Goal: Task Accomplishment & Management: Complete application form

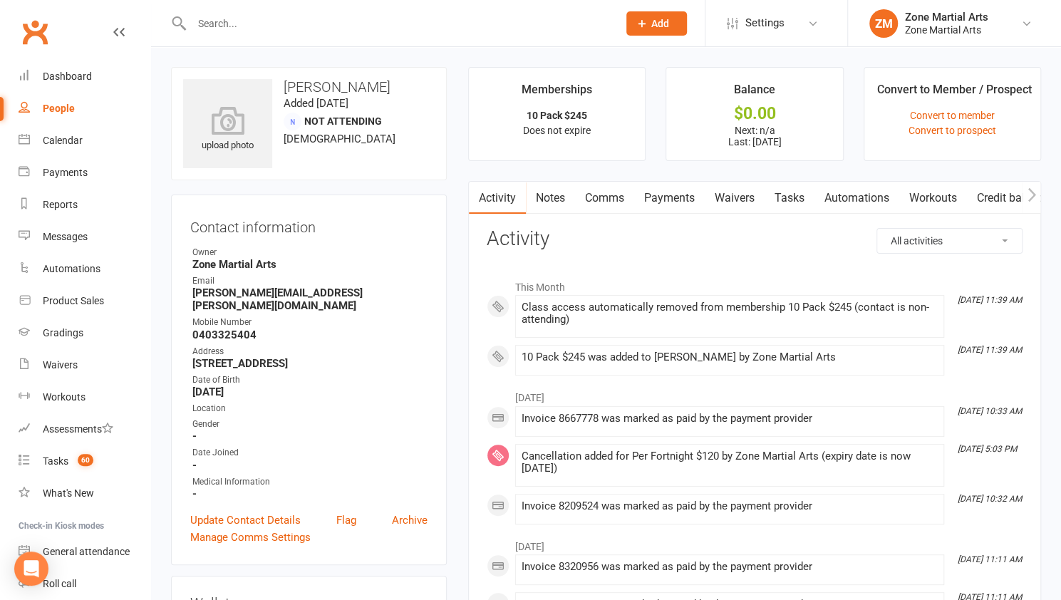
click at [234, 24] on input "text" at bounding box center [397, 24] width 420 height 20
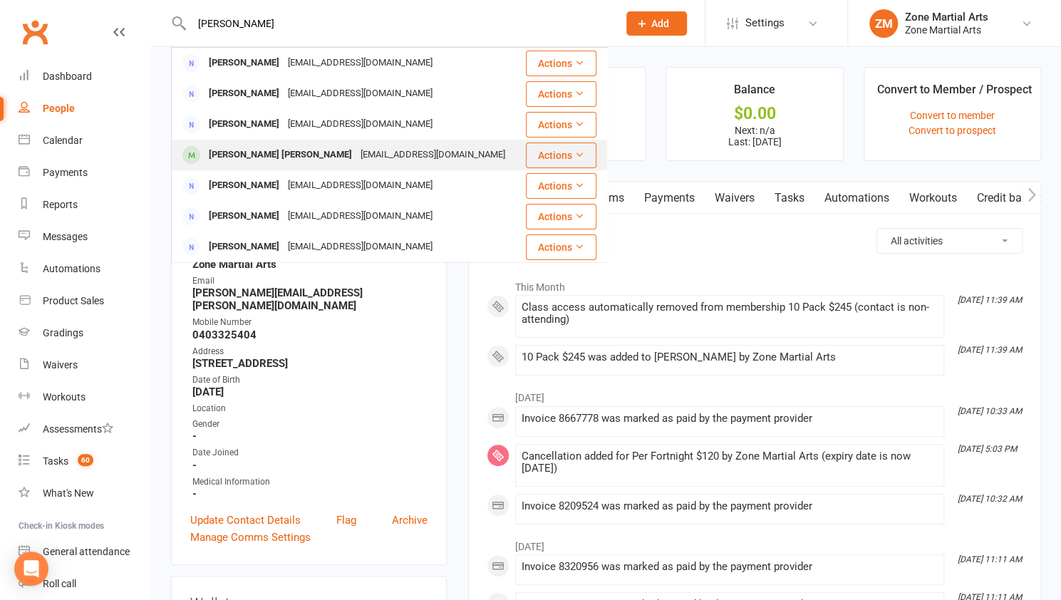
type input "levings"
click at [232, 145] on div "[PERSON_NAME] [PERSON_NAME]" at bounding box center [280, 155] width 152 height 21
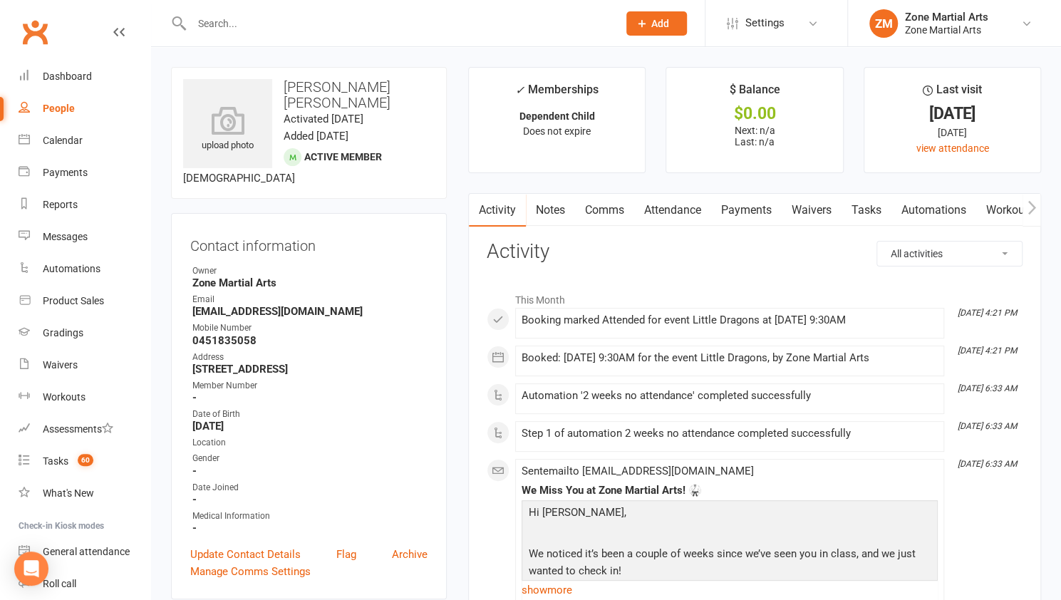
click at [289, 19] on input "text" at bounding box center [397, 24] width 420 height 20
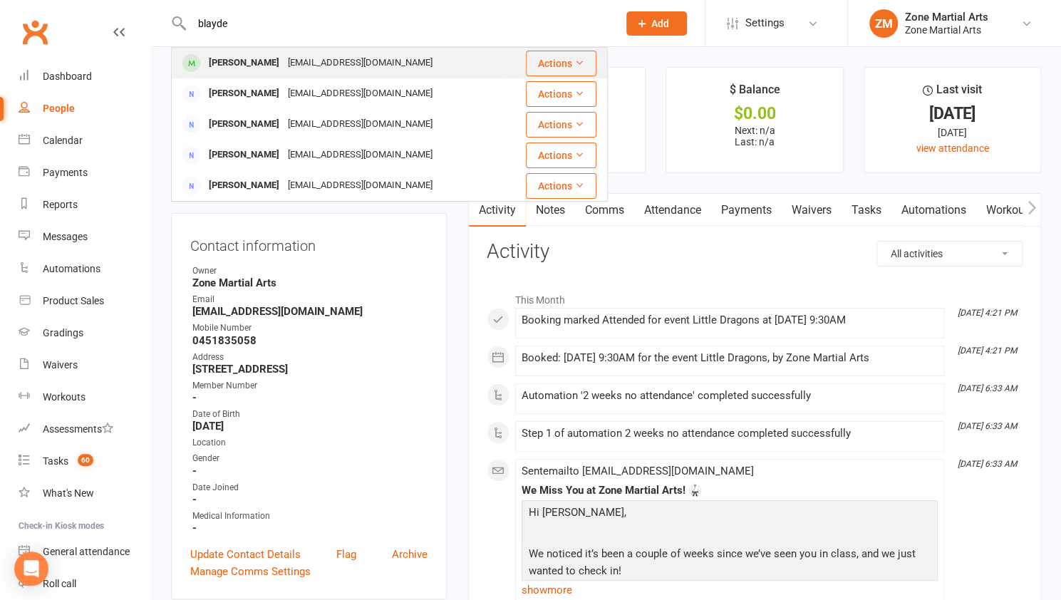
type input "blayde"
click at [311, 53] on div "neilagriffith84@gmail.com" at bounding box center [360, 63] width 153 height 21
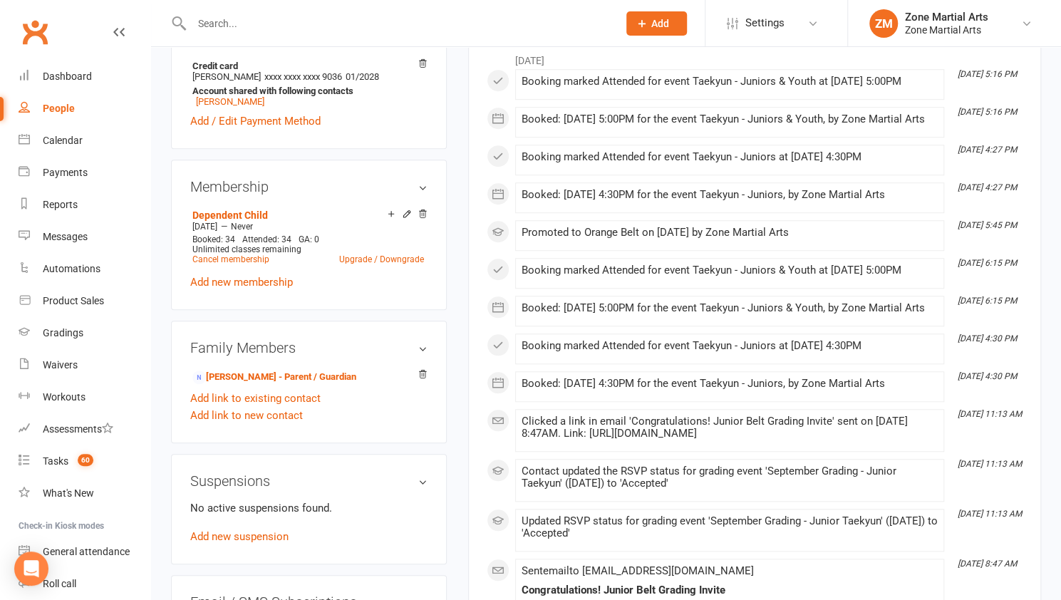
scroll to position [556, 0]
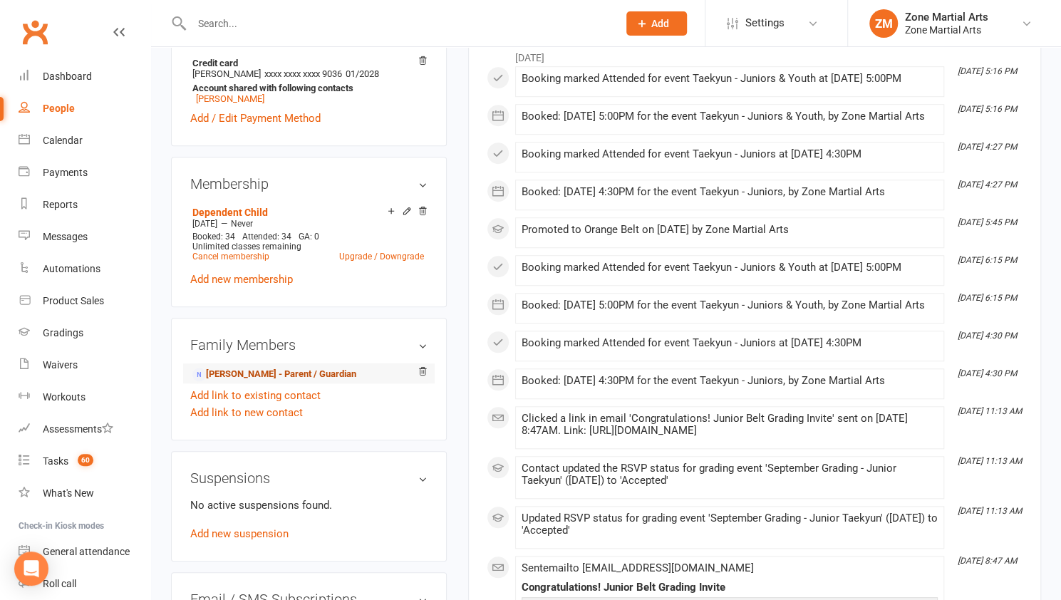
click at [306, 373] on link "Neil Griffith - Parent / Guardian" at bounding box center [274, 374] width 164 height 15
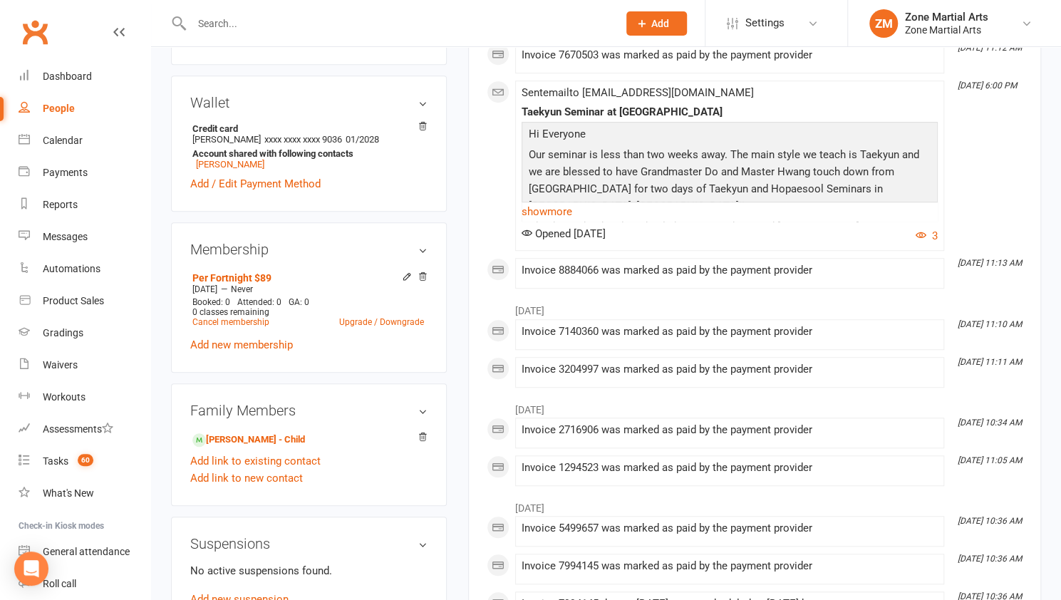
scroll to position [488, 0]
click at [254, 318] on link "Cancel membership" at bounding box center [230, 321] width 77 height 10
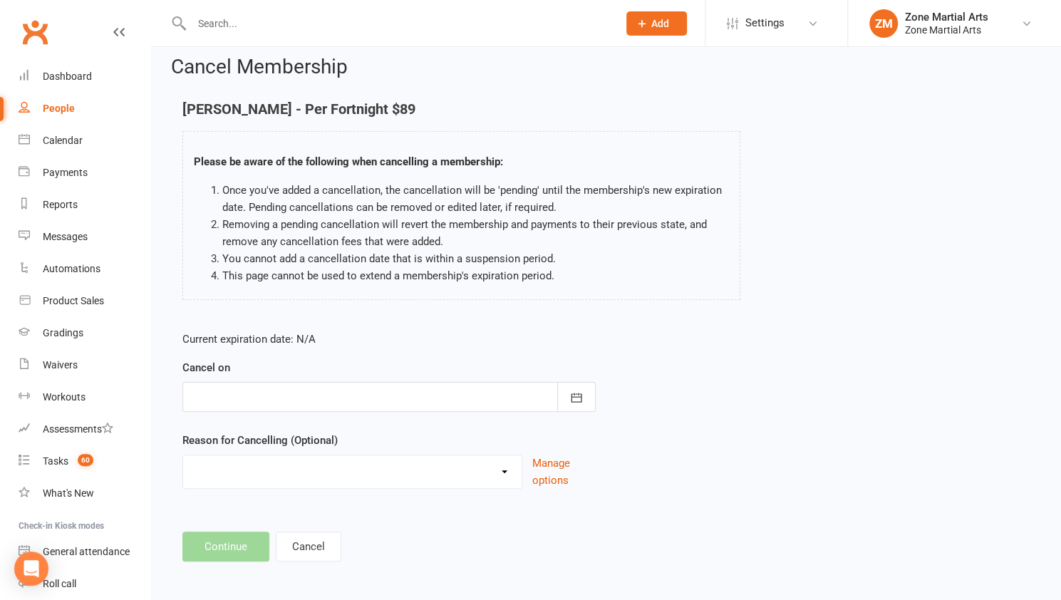
scroll to position [14, 0]
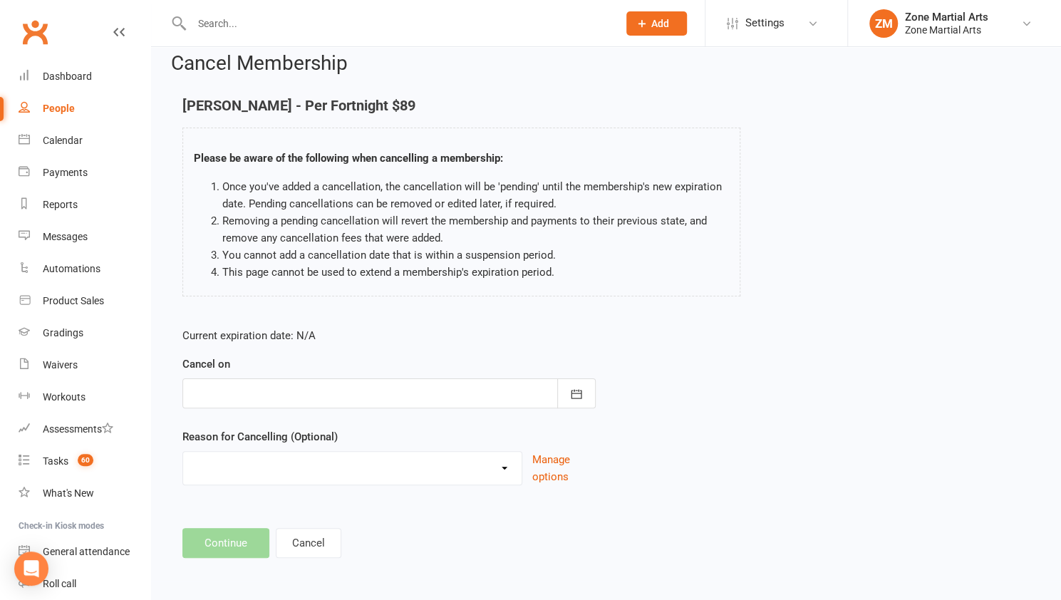
click at [248, 391] on div at bounding box center [388, 393] width 413 height 30
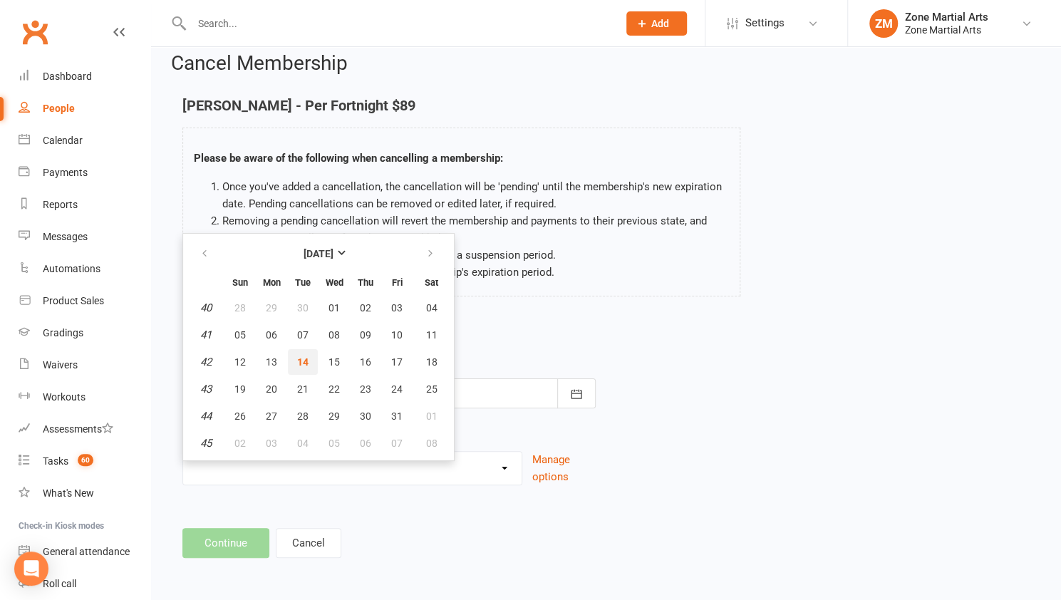
click at [298, 360] on span "14" at bounding box center [302, 361] width 11 height 11
type input "14 Oct 2025"
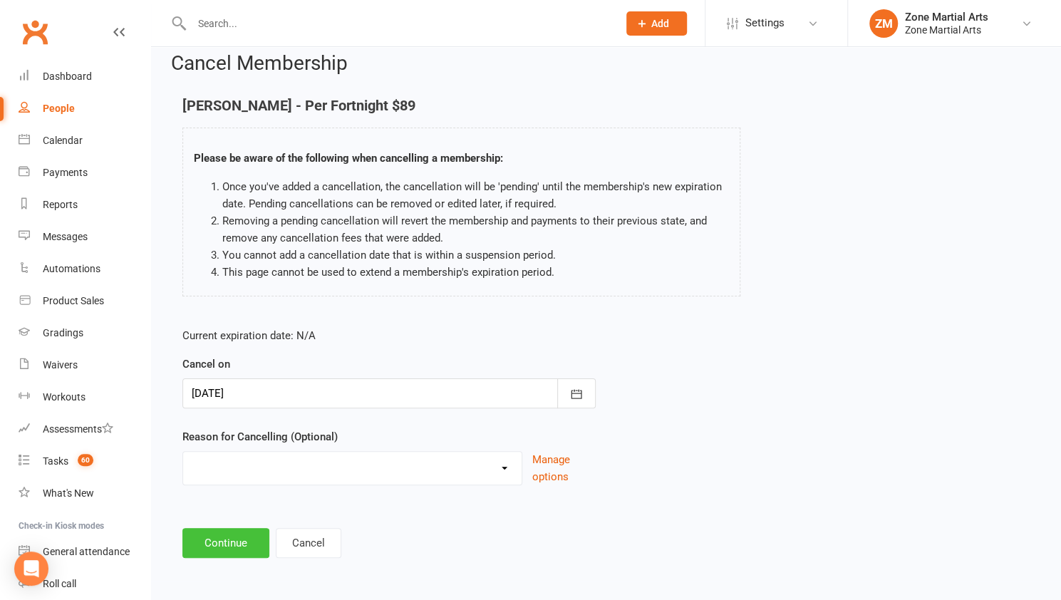
click at [242, 532] on button "Continue" at bounding box center [225, 543] width 87 height 30
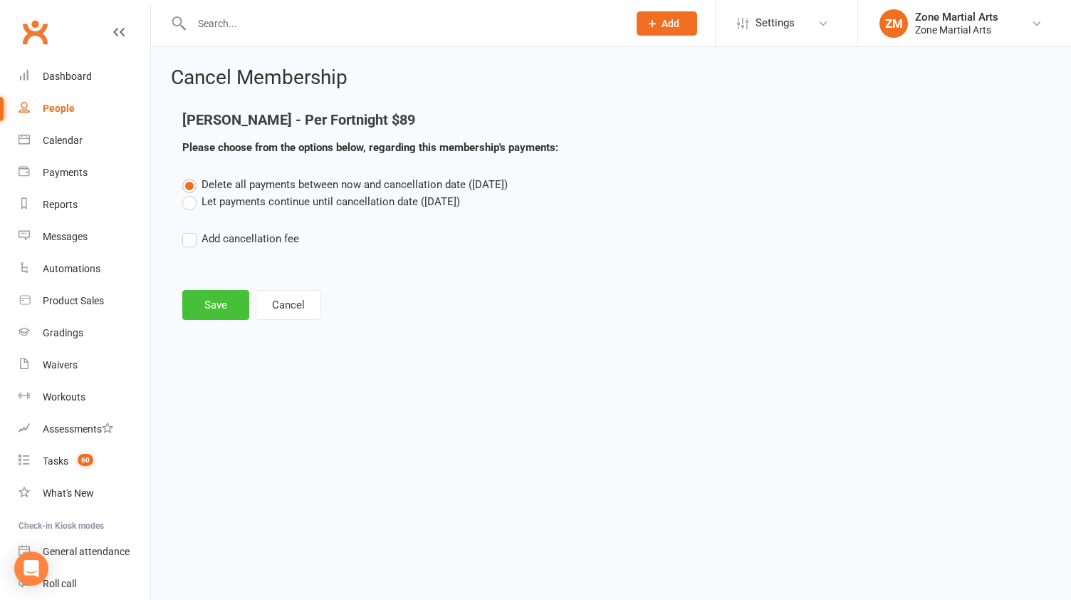
click at [214, 303] on button "Save" at bounding box center [215, 305] width 67 height 30
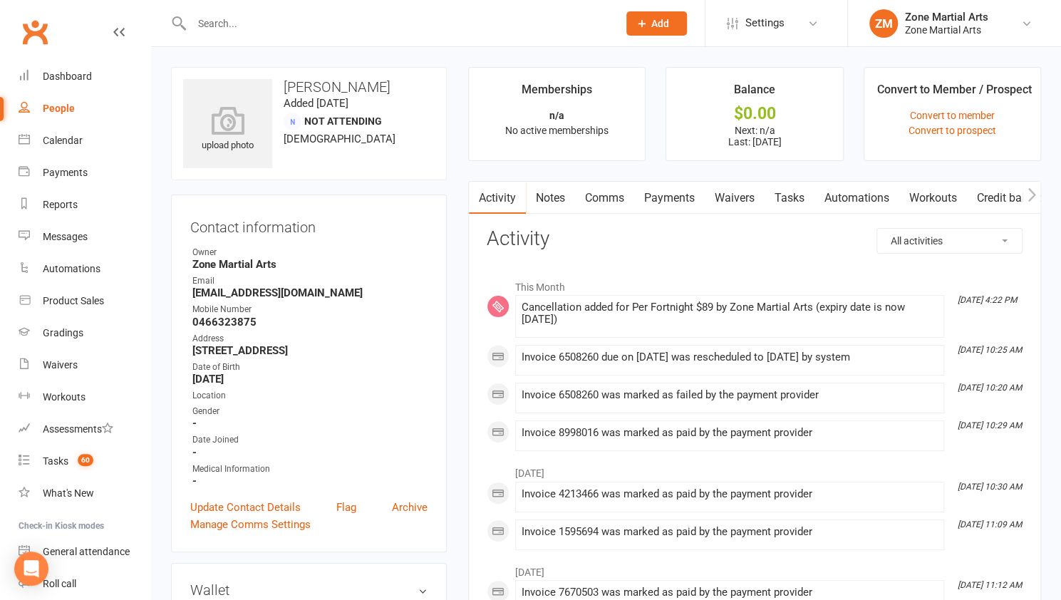
click at [430, 15] on input "text" at bounding box center [397, 24] width 420 height 20
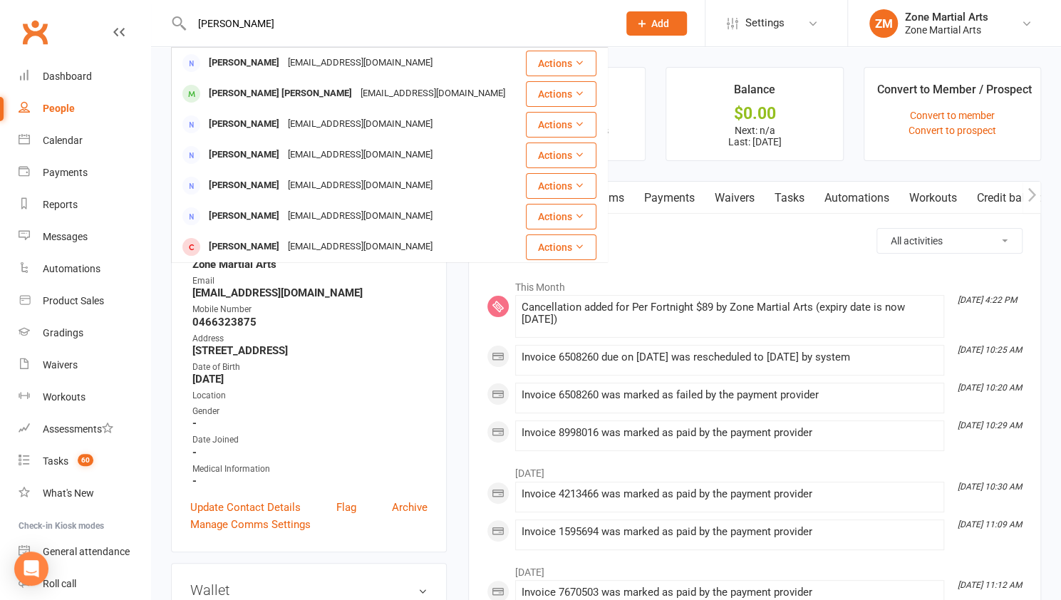
type input "rebecca levings"
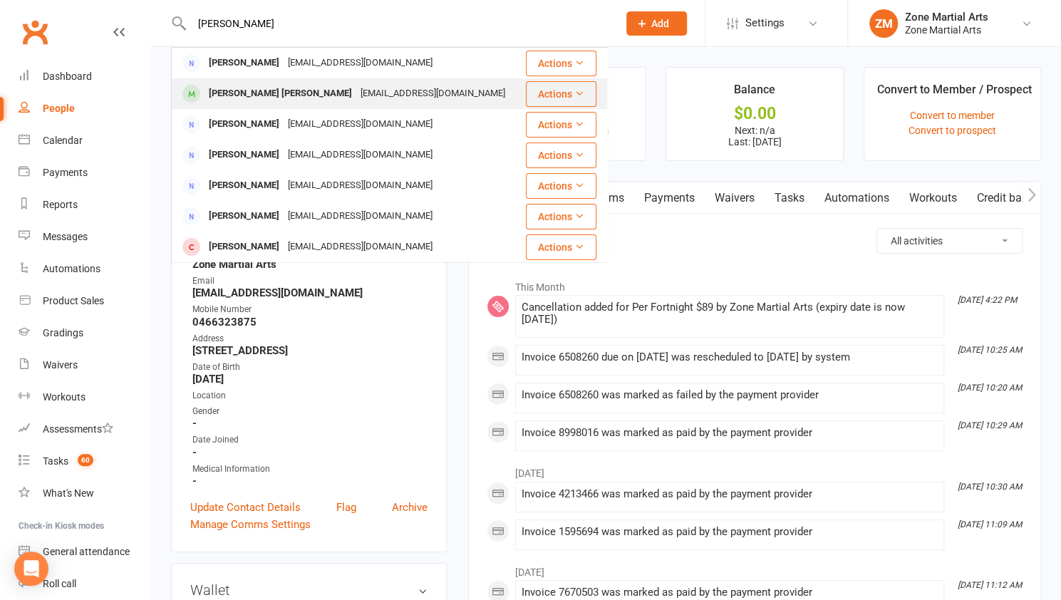
click at [400, 88] on div "Hudson Colwell rebeccalevings@gmail.com" at bounding box center [347, 93] width 350 height 29
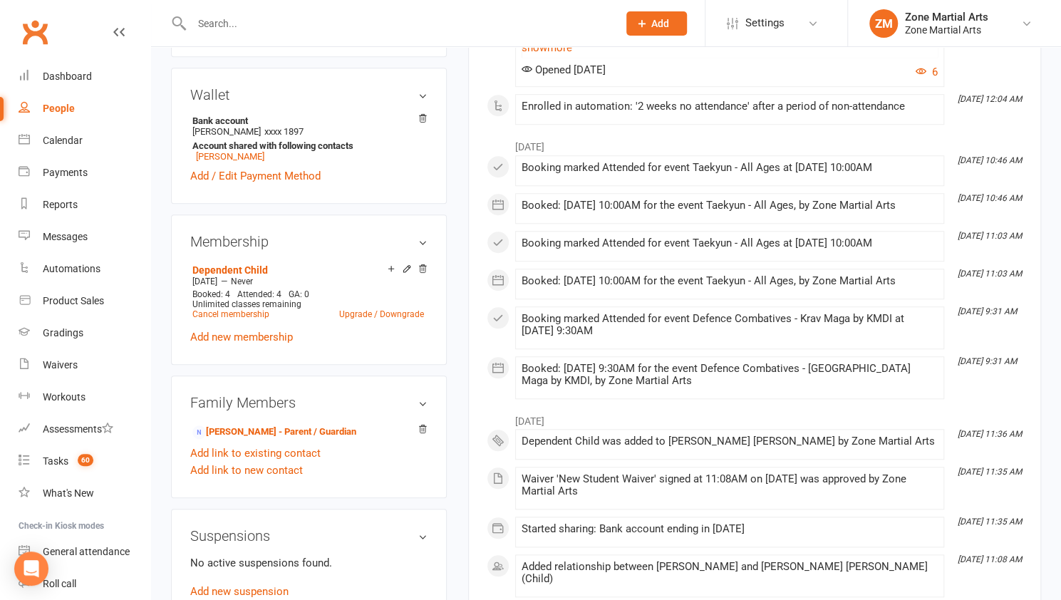
scroll to position [545, 0]
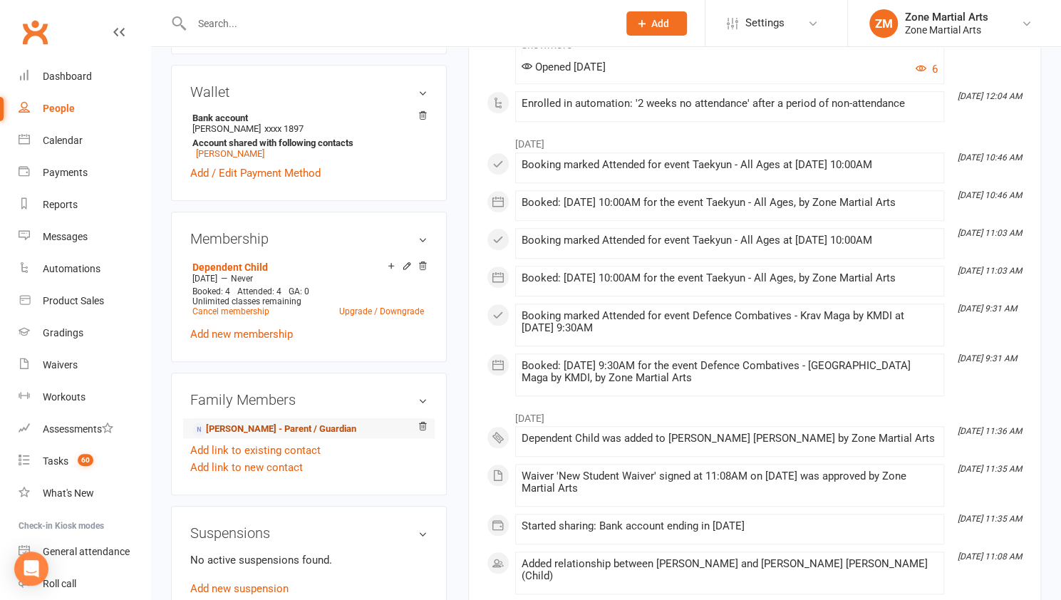
click at [286, 422] on link "Rebecca Colwell - Parent / Guardian" at bounding box center [274, 429] width 164 height 15
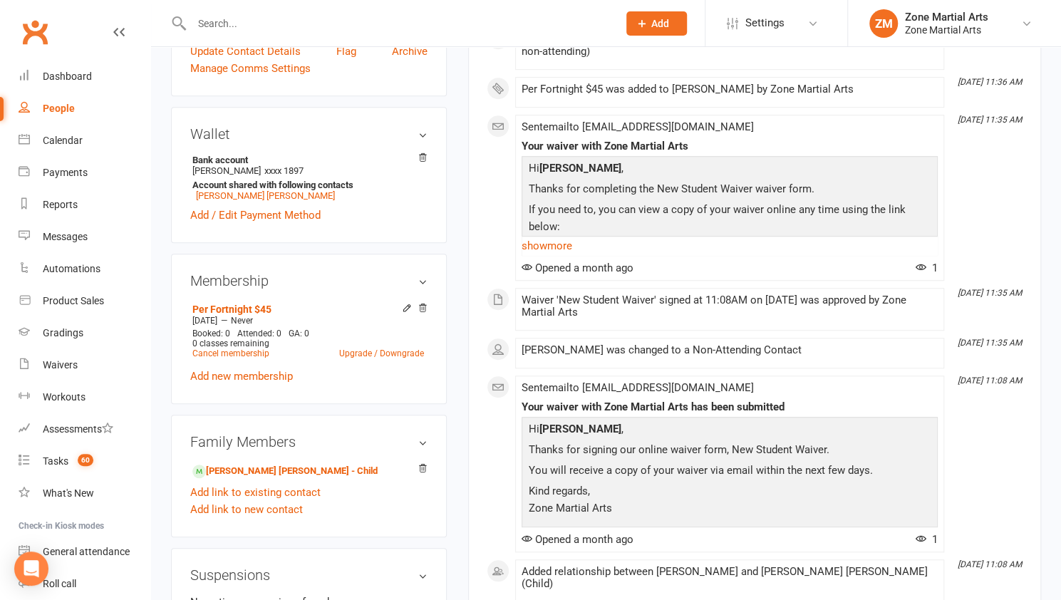
scroll to position [413, 0]
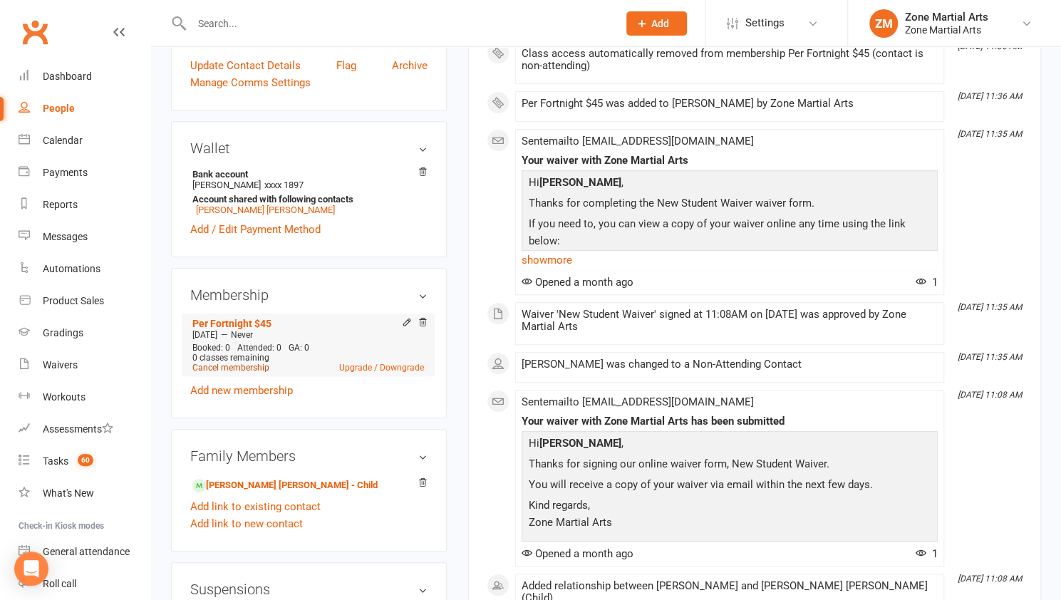
click at [240, 364] on link "Cancel membership" at bounding box center [230, 368] width 77 height 10
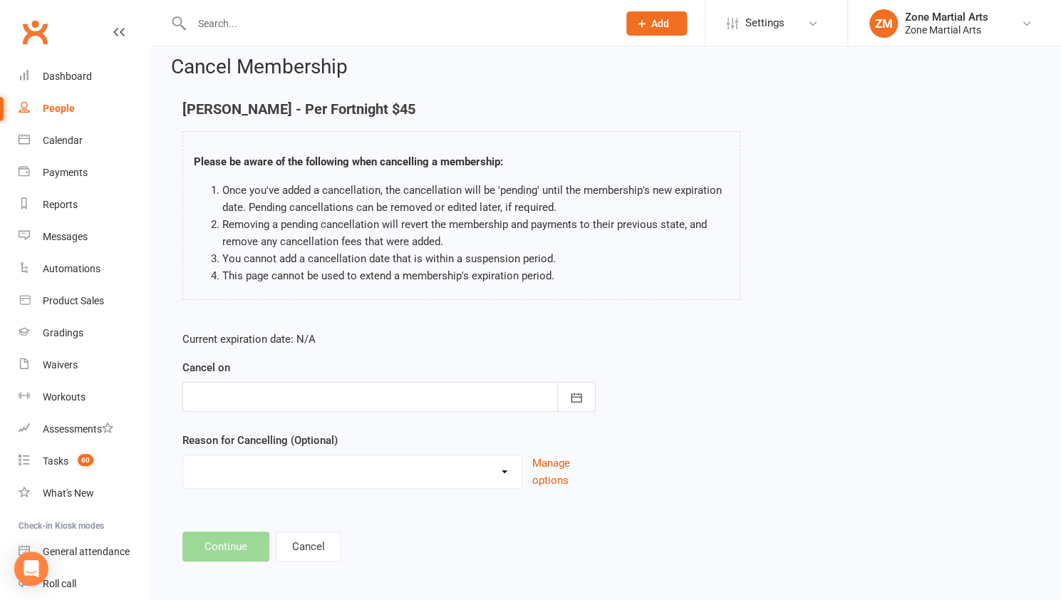
scroll to position [14, 0]
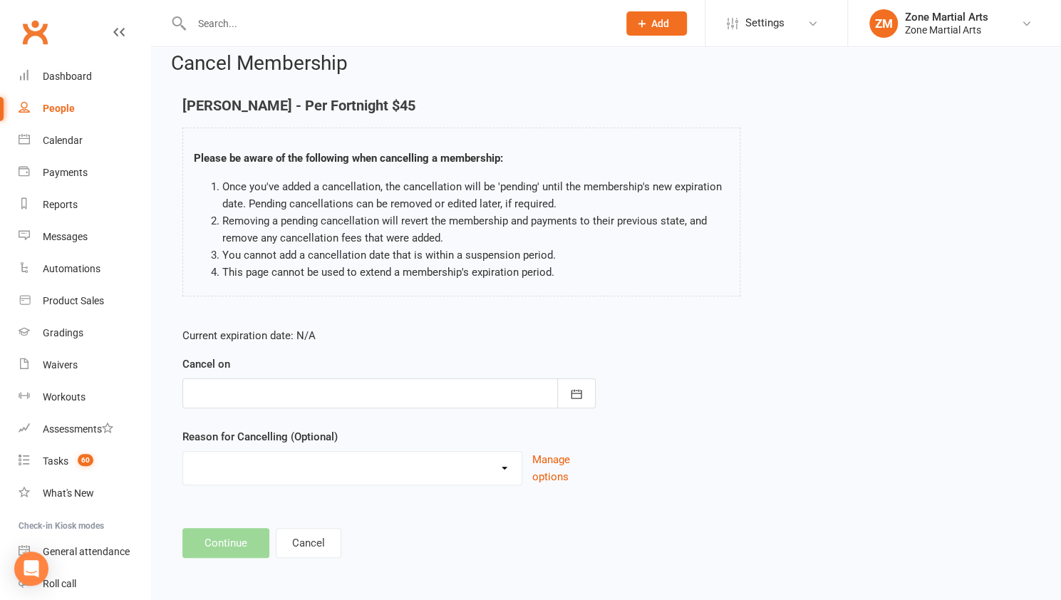
click at [278, 393] on div at bounding box center [388, 393] width 413 height 30
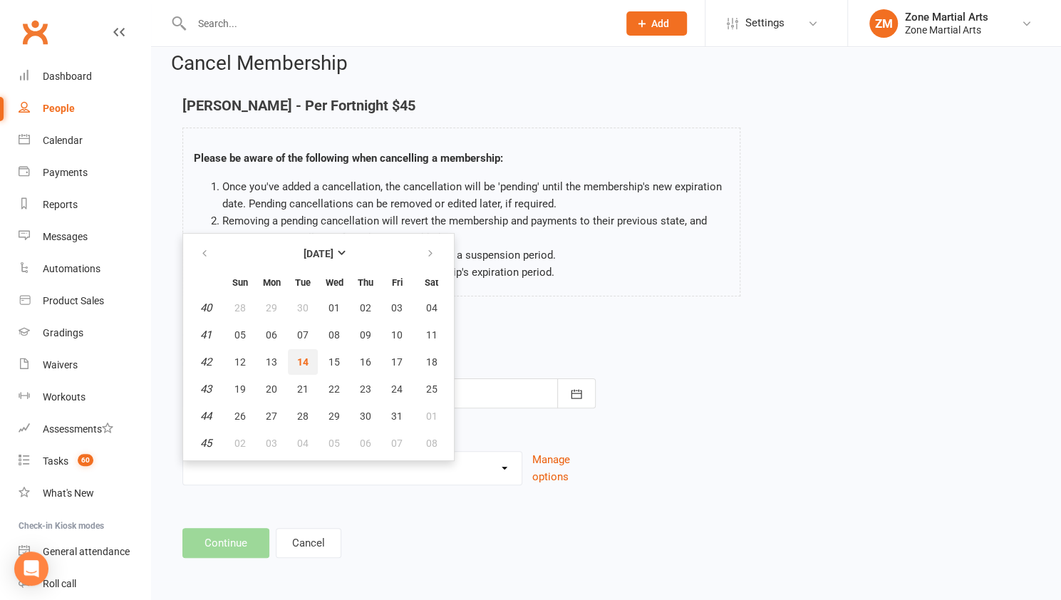
click at [310, 364] on button "14" at bounding box center [303, 362] width 30 height 26
type input "14 Oct 2025"
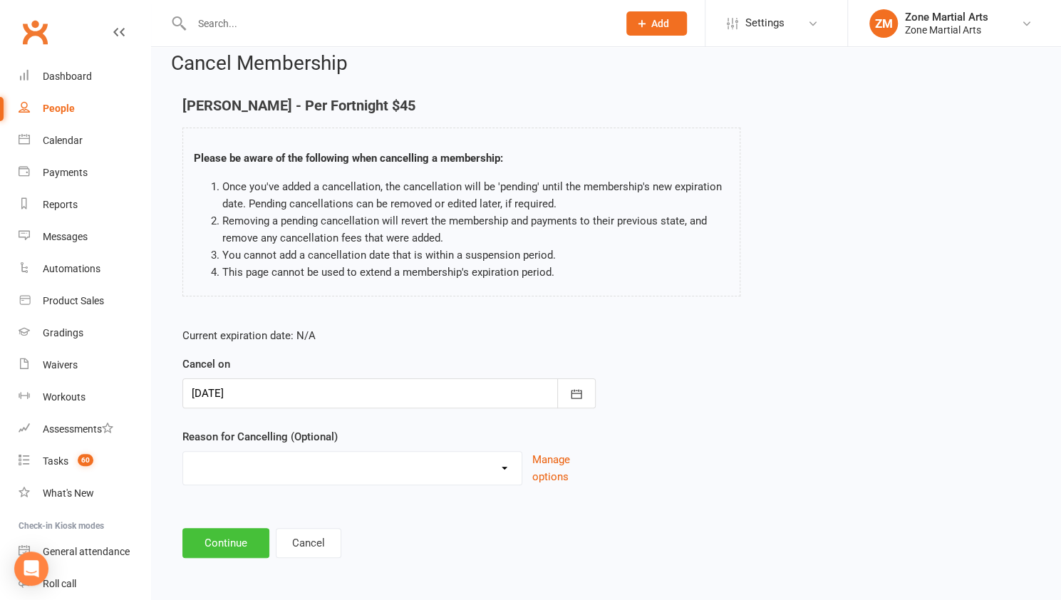
click at [253, 531] on button "Continue" at bounding box center [225, 543] width 87 height 30
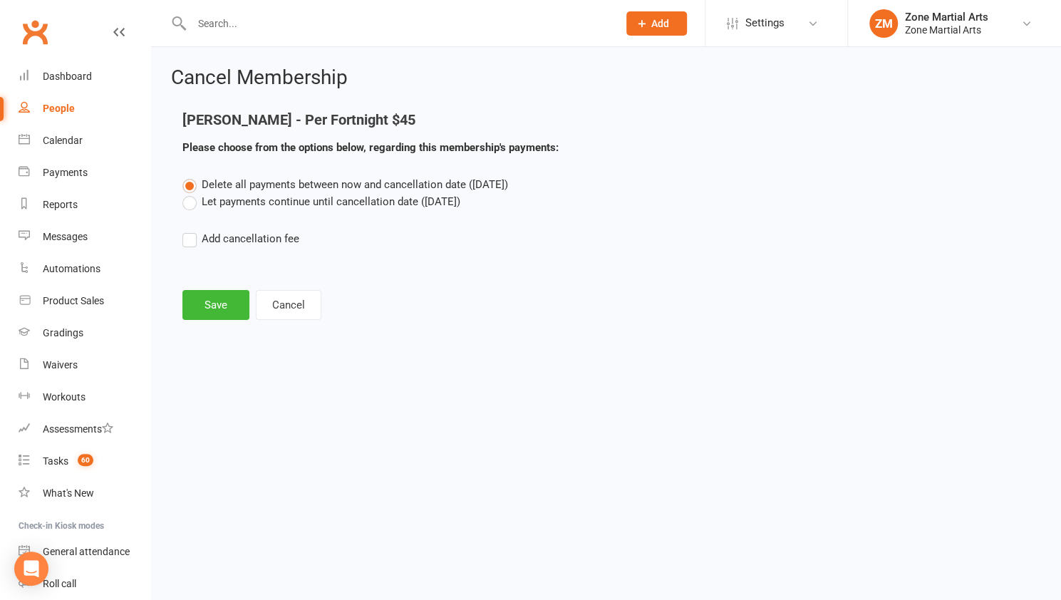
scroll to position [0, 0]
click at [228, 304] on button "Save" at bounding box center [215, 305] width 67 height 30
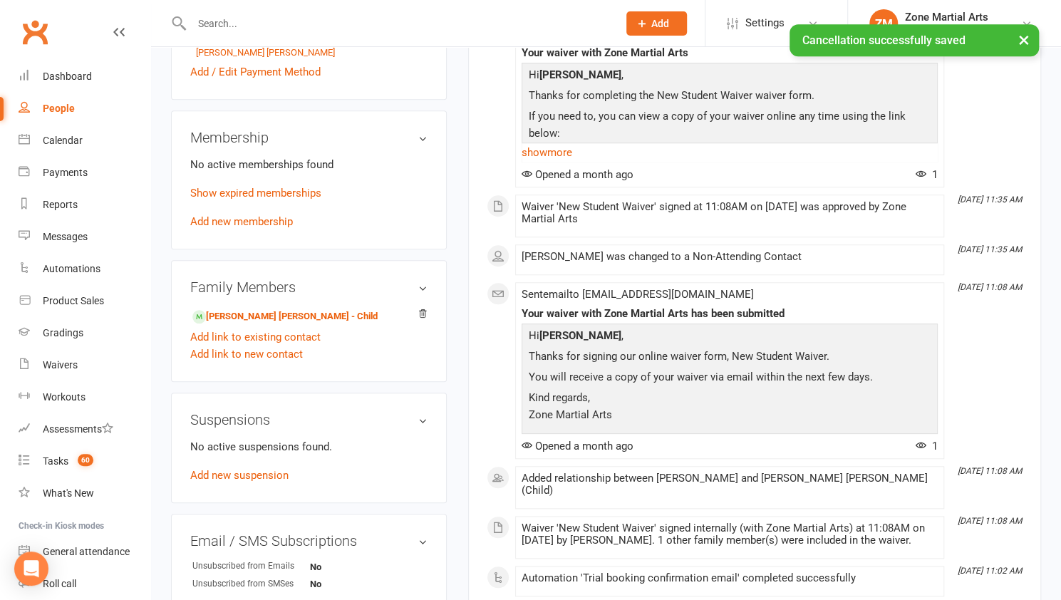
scroll to position [571, 0]
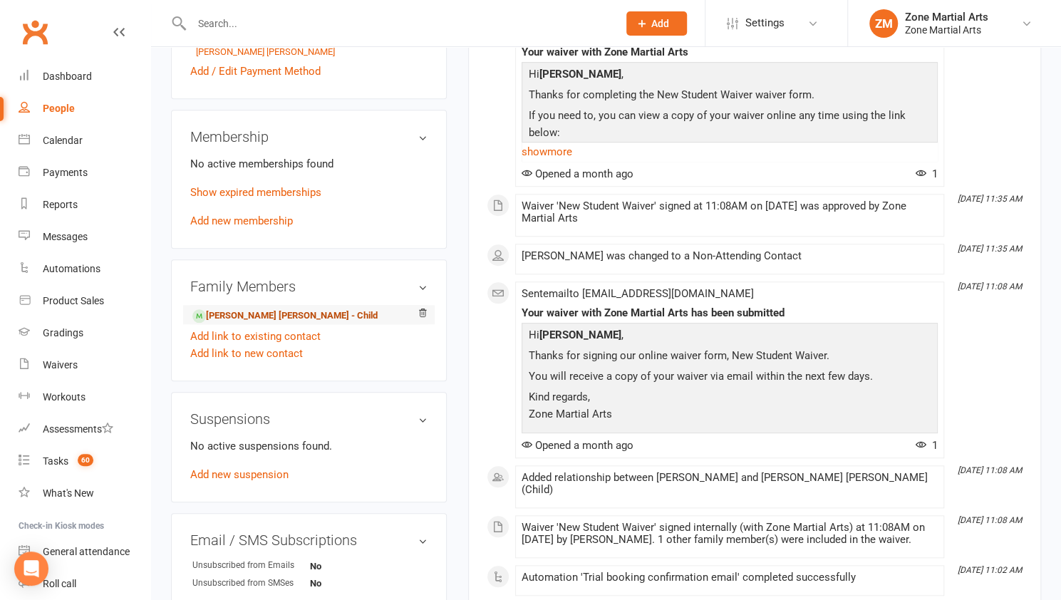
click at [261, 316] on link "Hudson Colwell - Child" at bounding box center [284, 315] width 185 height 15
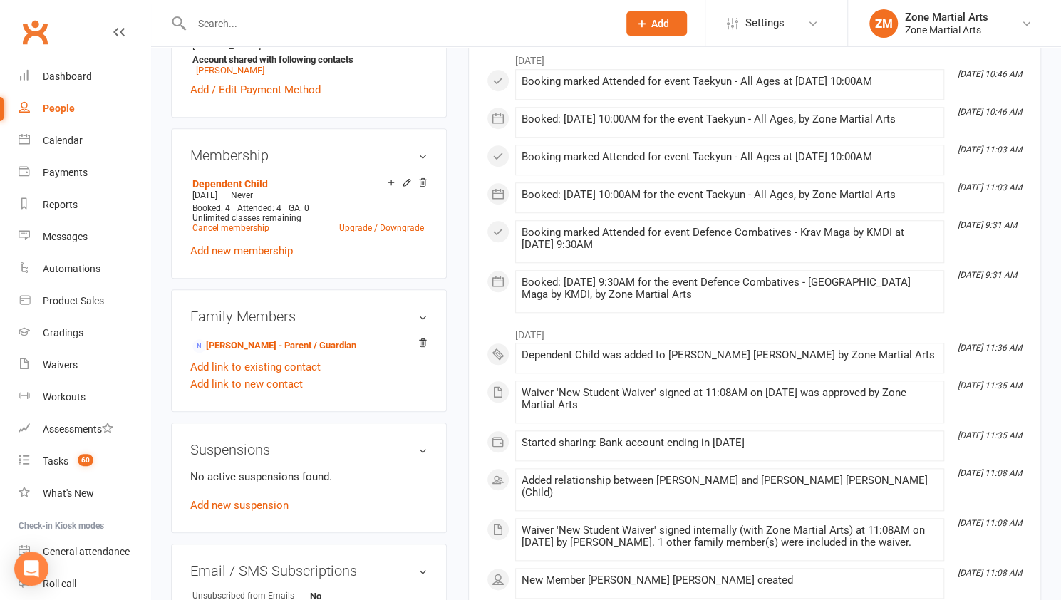
scroll to position [628, 0]
click at [249, 223] on link "Cancel membership" at bounding box center [230, 228] width 77 height 10
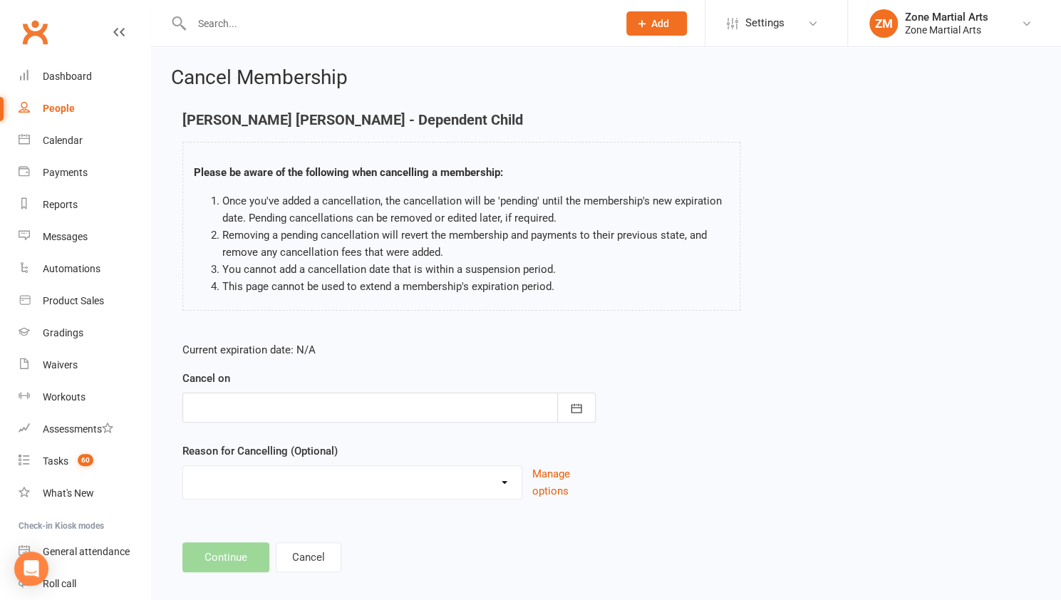
click at [270, 407] on div at bounding box center [388, 408] width 413 height 30
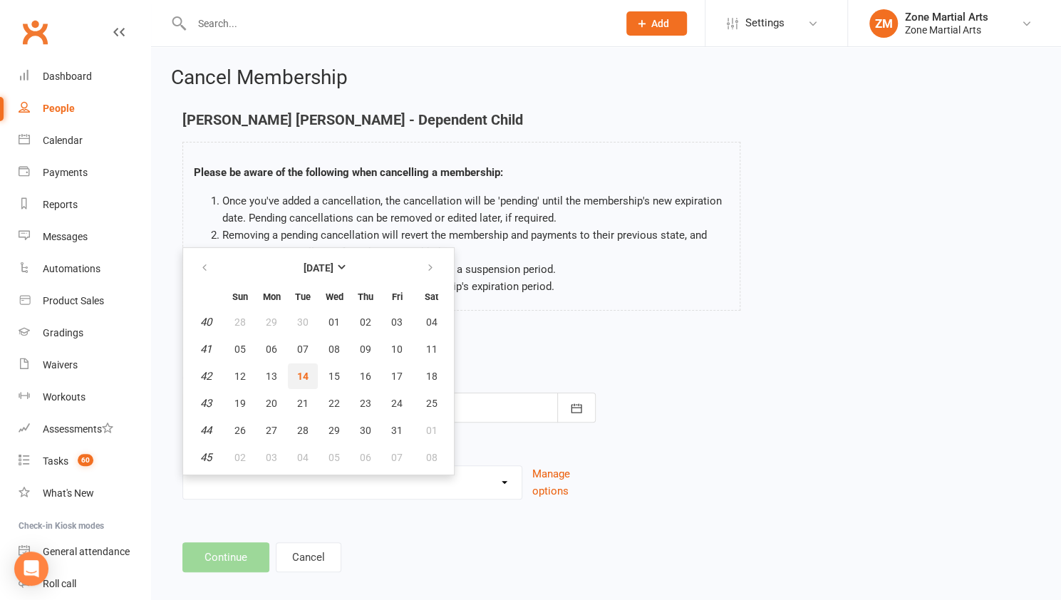
click at [302, 373] on span "14" at bounding box center [302, 375] width 11 height 11
type input "14 Oct 2025"
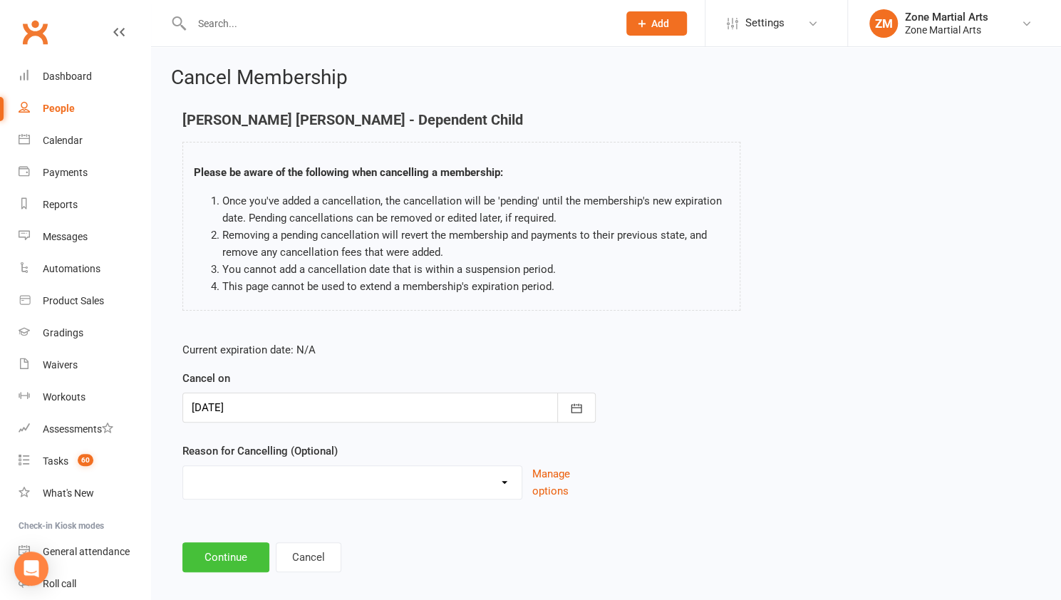
click at [241, 559] on button "Continue" at bounding box center [225, 557] width 87 height 30
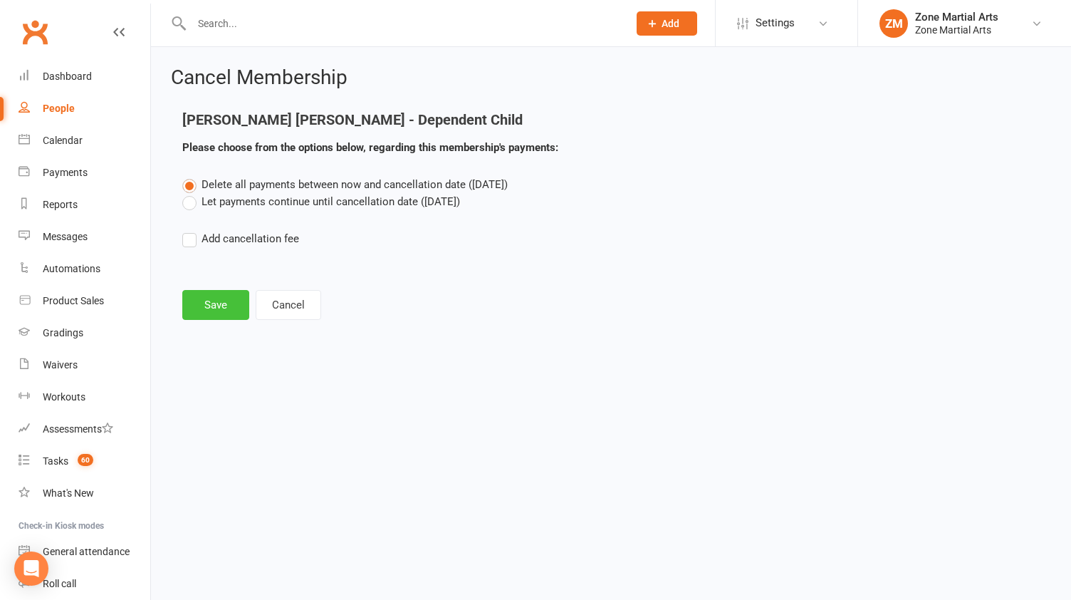
click at [214, 302] on button "Save" at bounding box center [215, 305] width 67 height 30
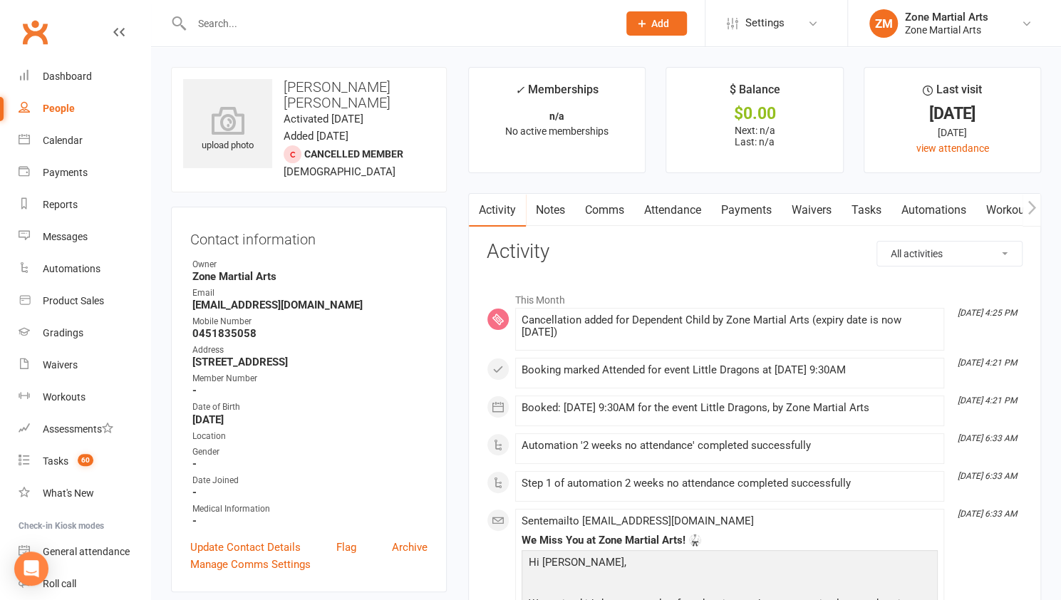
click at [300, 30] on input "text" at bounding box center [397, 24] width 420 height 20
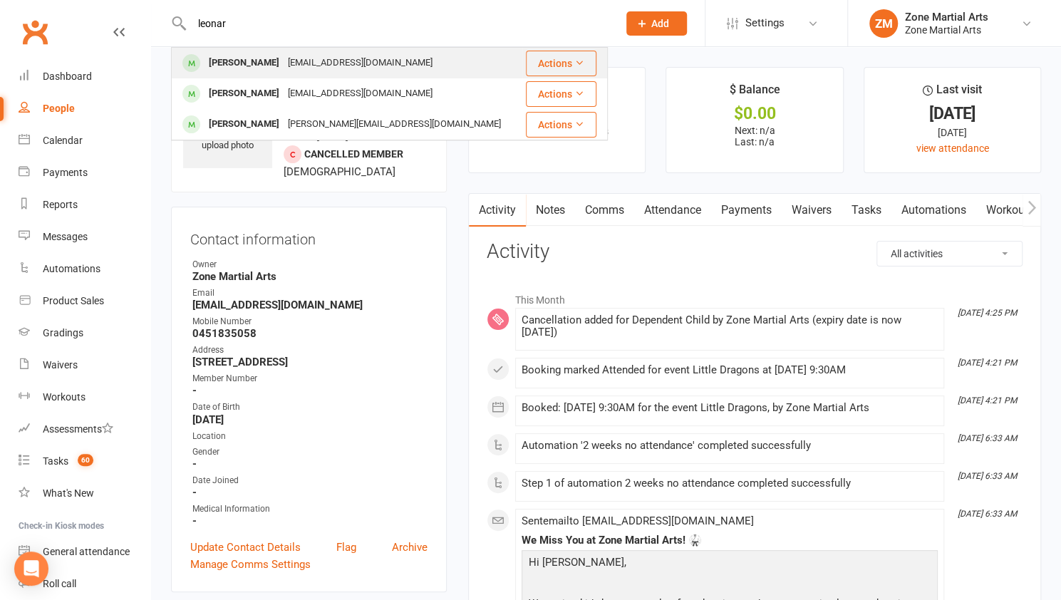
type input "leonar"
click at [302, 61] on div "[EMAIL_ADDRESS][DOMAIN_NAME]" at bounding box center [360, 63] width 153 height 21
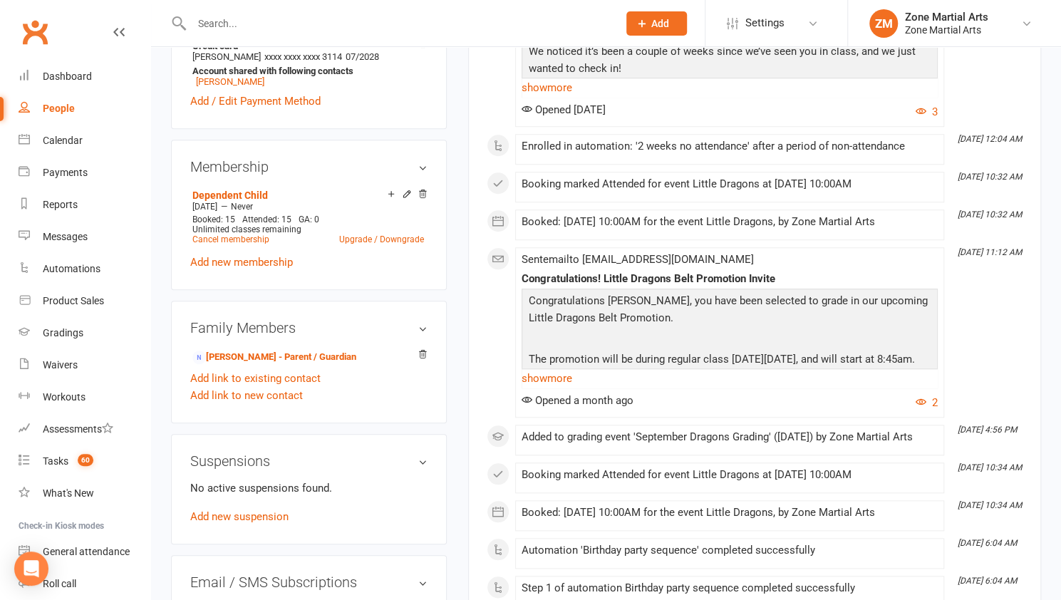
scroll to position [610, 0]
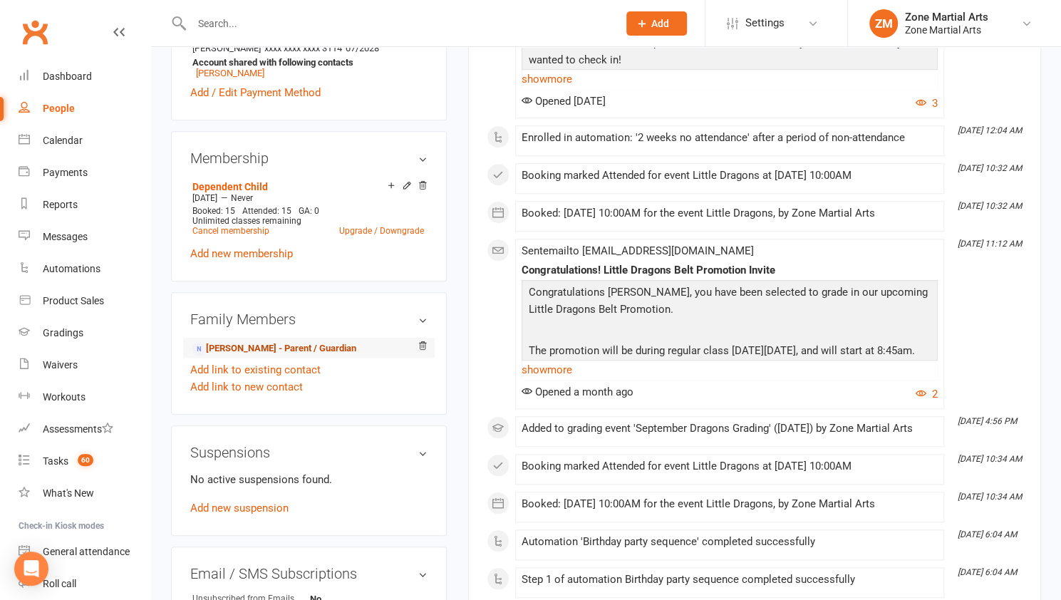
click at [338, 351] on link "Kristina Rossi - Parent / Guardian" at bounding box center [274, 348] width 164 height 15
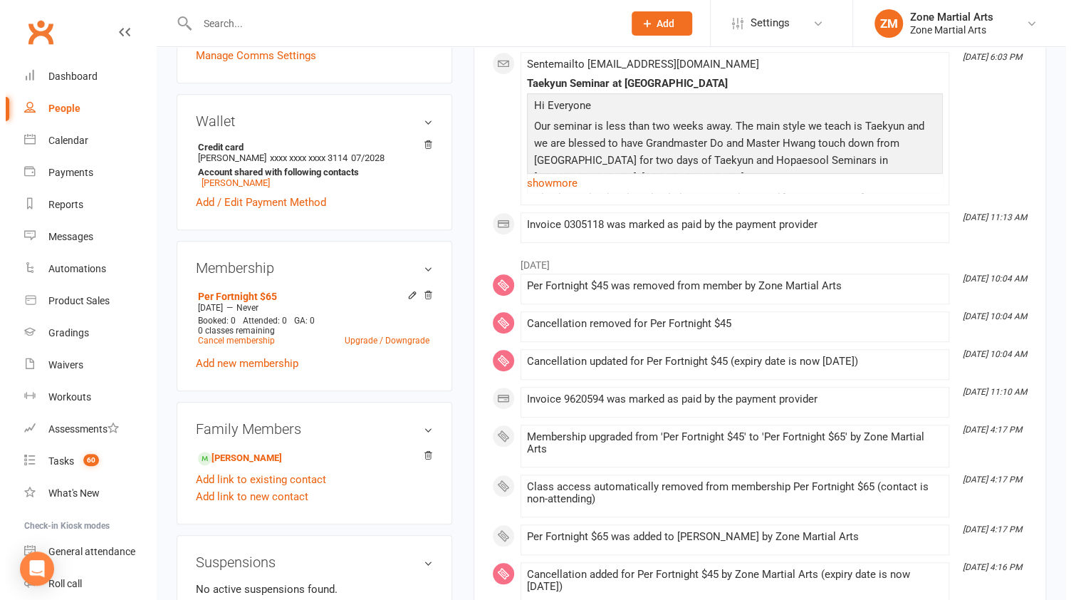
scroll to position [440, 0]
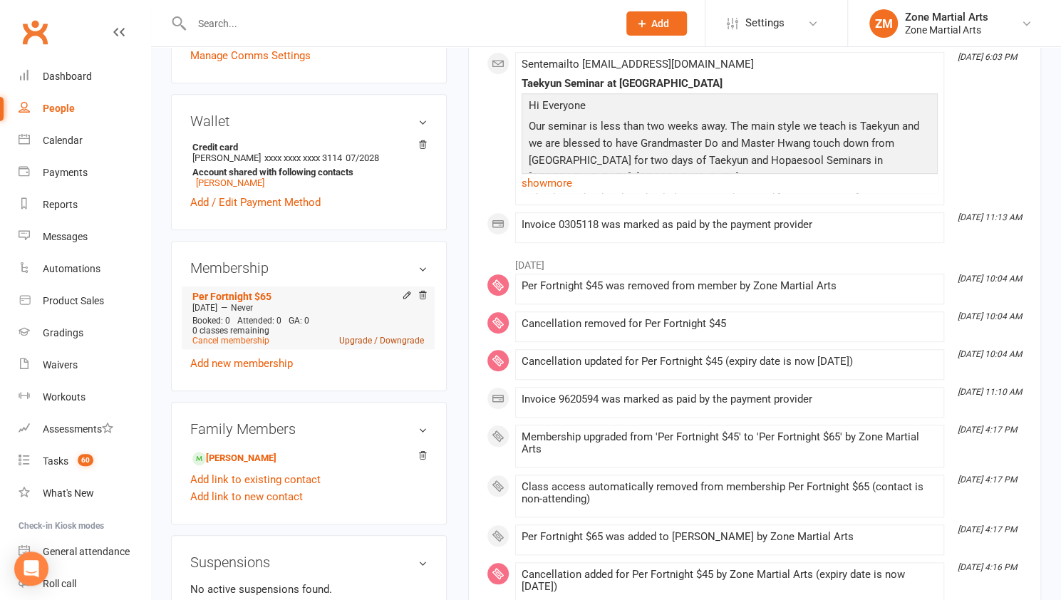
click at [364, 341] on link "Upgrade / Downgrade" at bounding box center [381, 341] width 85 height 10
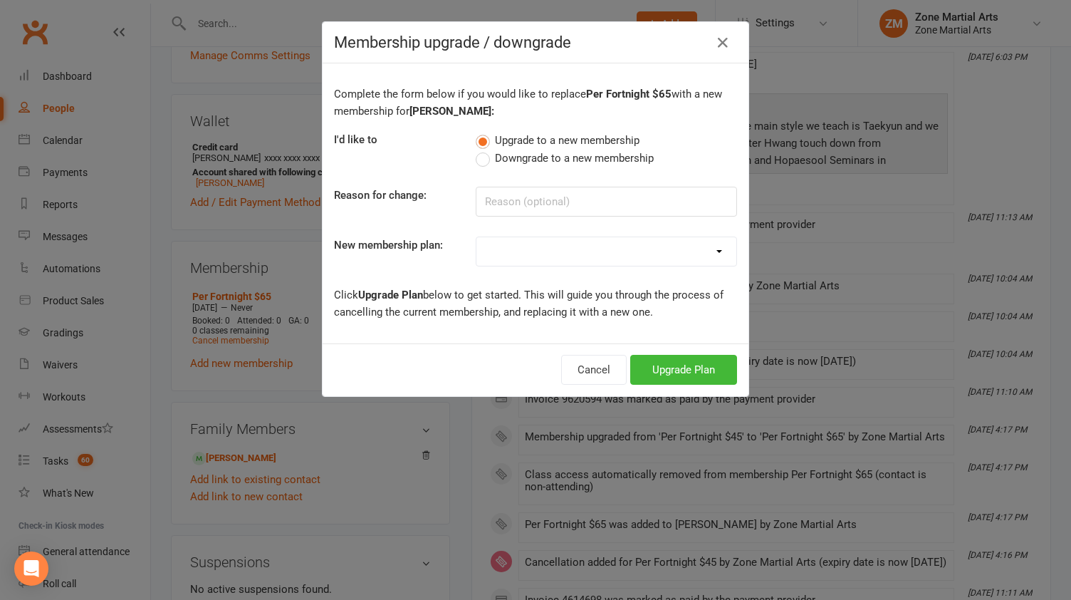
click at [520, 157] on span "Downgrade to a new membership" at bounding box center [574, 157] width 159 height 15
click at [485, 150] on input "Downgrade to a new membership" at bounding box center [480, 150] width 9 height 0
click at [519, 241] on select "Per Term $270 Per Fortnight $48 Per Fortnight $50 Per Fortnight $55 Per Fortnig…" at bounding box center [607, 251] width 260 height 28
select select "25"
click at [477, 237] on select "Per Term $270 Per Fortnight $48 Per Fortnight $50 Per Fortnight $55 Per Fortnig…" at bounding box center [607, 251] width 260 height 28
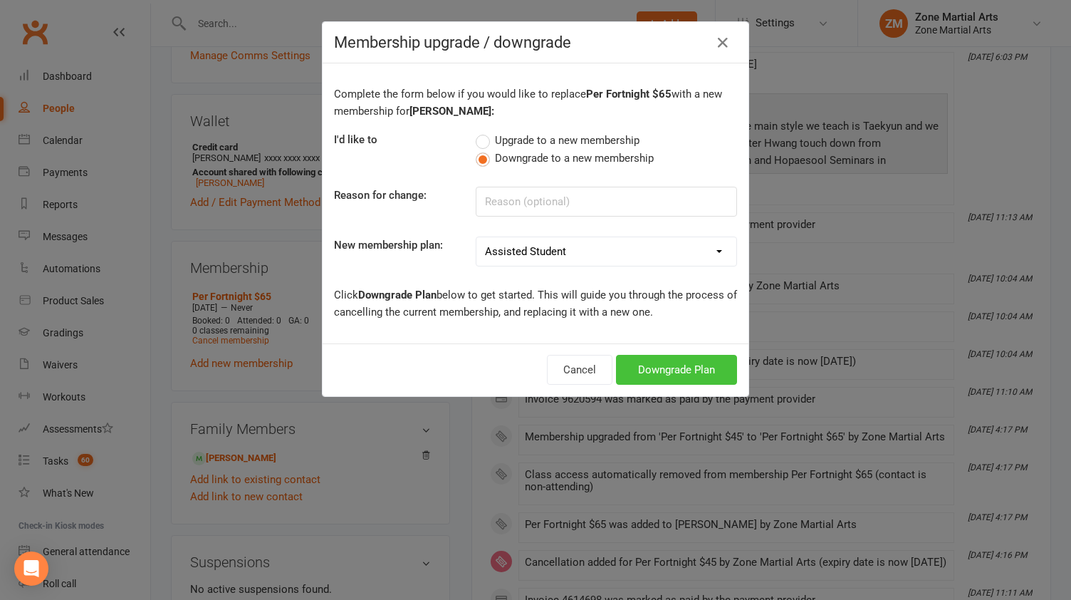
click at [625, 363] on button "Downgrade Plan" at bounding box center [676, 370] width 121 height 30
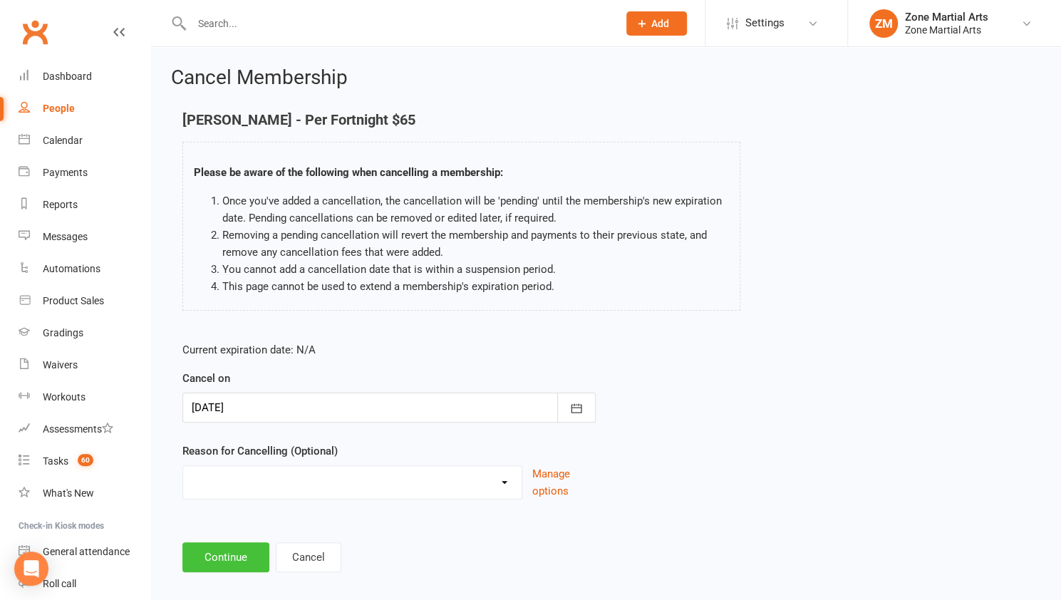
click at [224, 551] on button "Continue" at bounding box center [225, 557] width 87 height 30
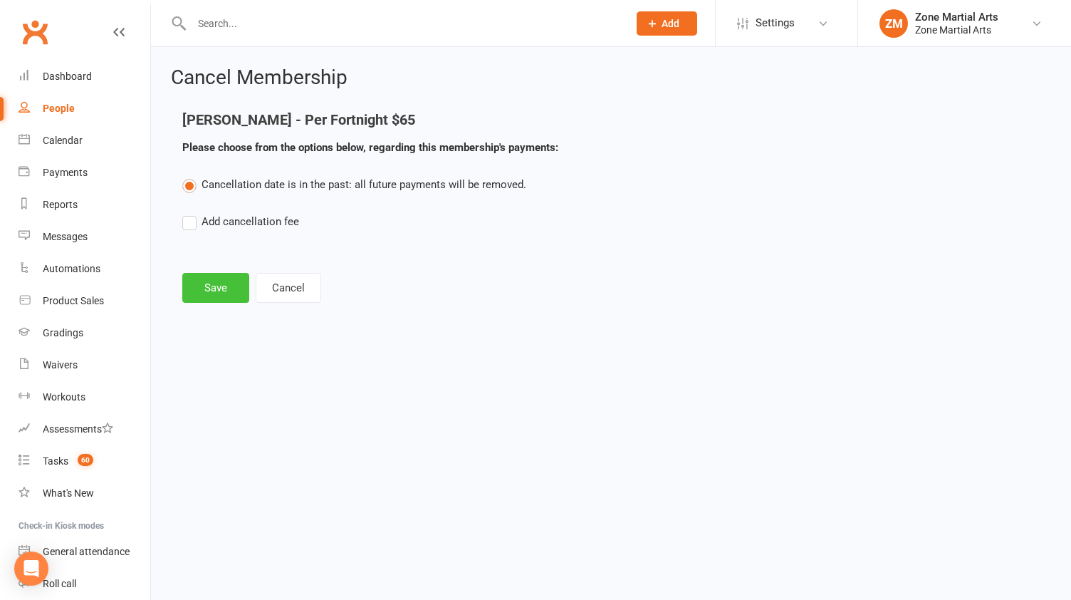
click at [229, 283] on button "Save" at bounding box center [215, 288] width 67 height 30
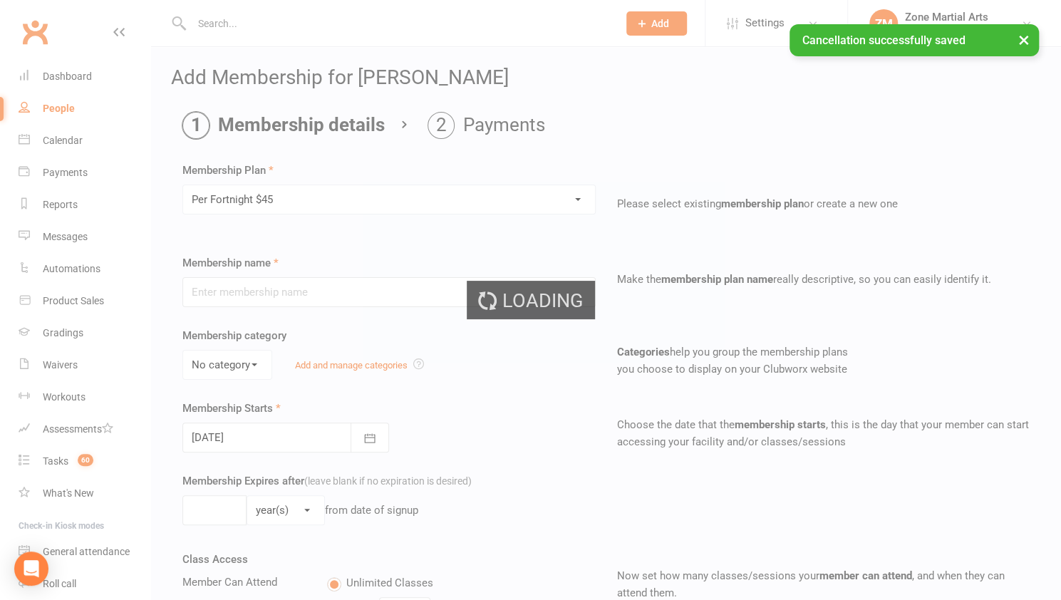
type input "Per Fortnight $45"
type input "0"
type input "14 Oct 2025"
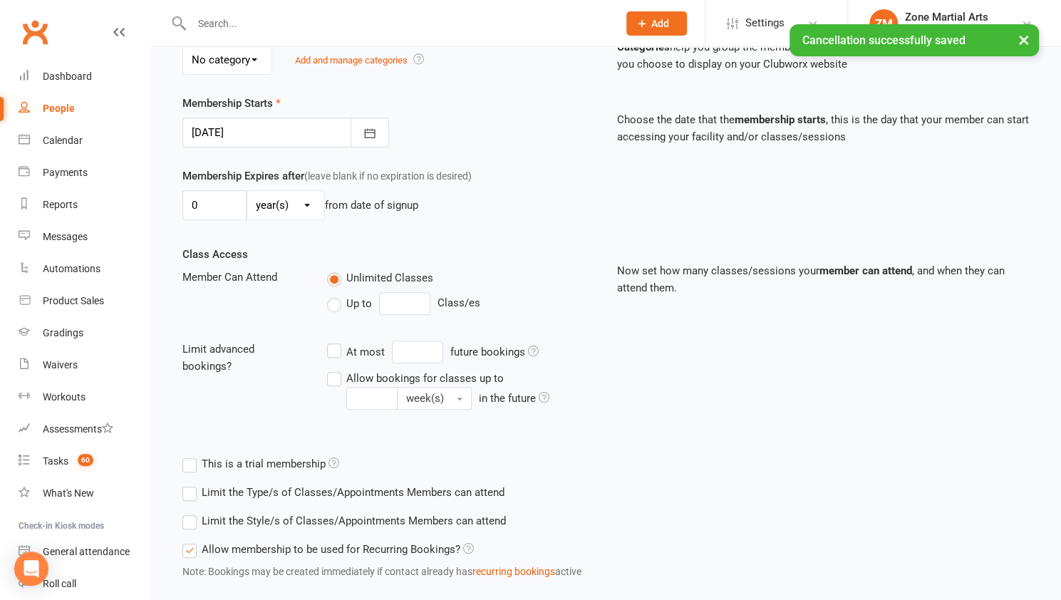
scroll to position [385, 0]
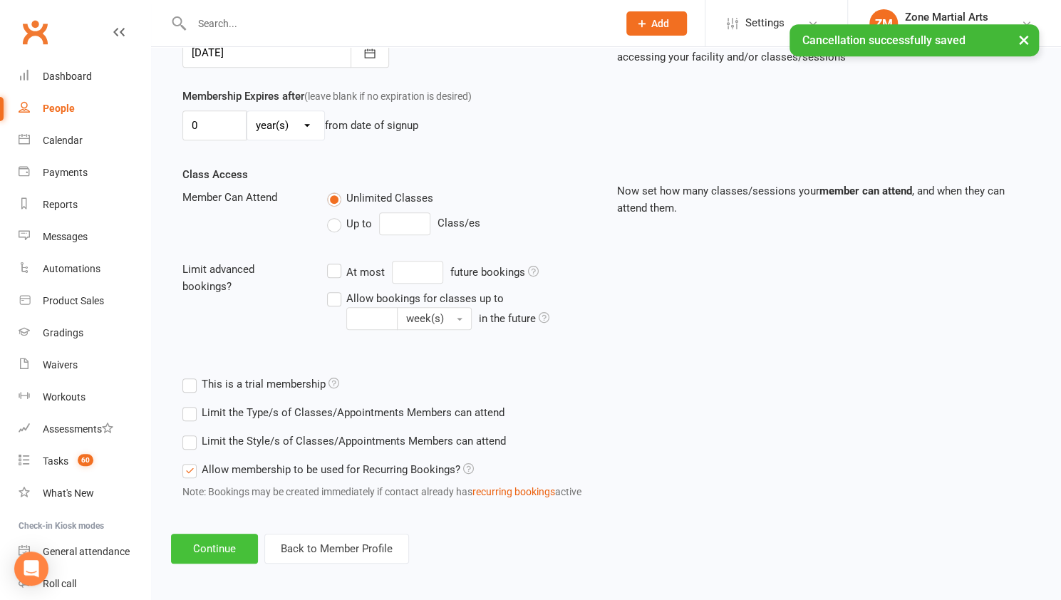
click at [243, 551] on button "Continue" at bounding box center [214, 549] width 87 height 30
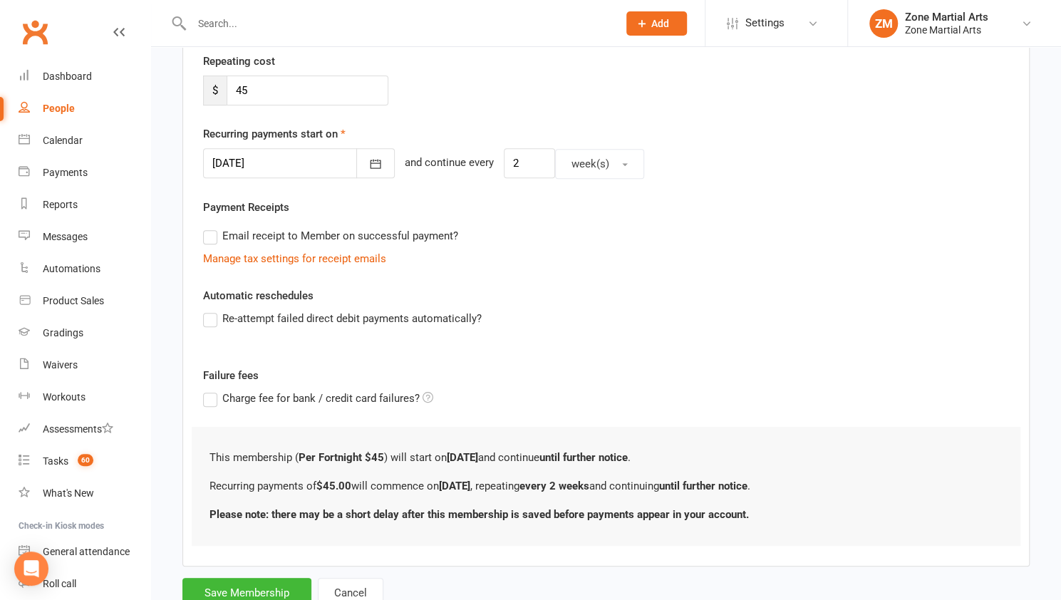
scroll to position [319, 0]
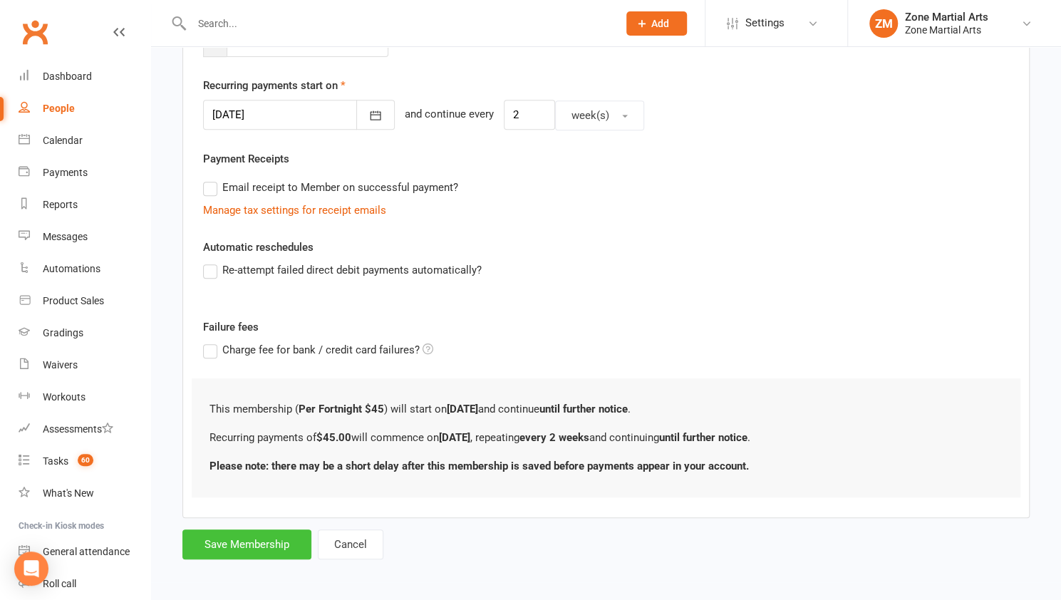
click at [244, 540] on button "Save Membership" at bounding box center [246, 544] width 129 height 30
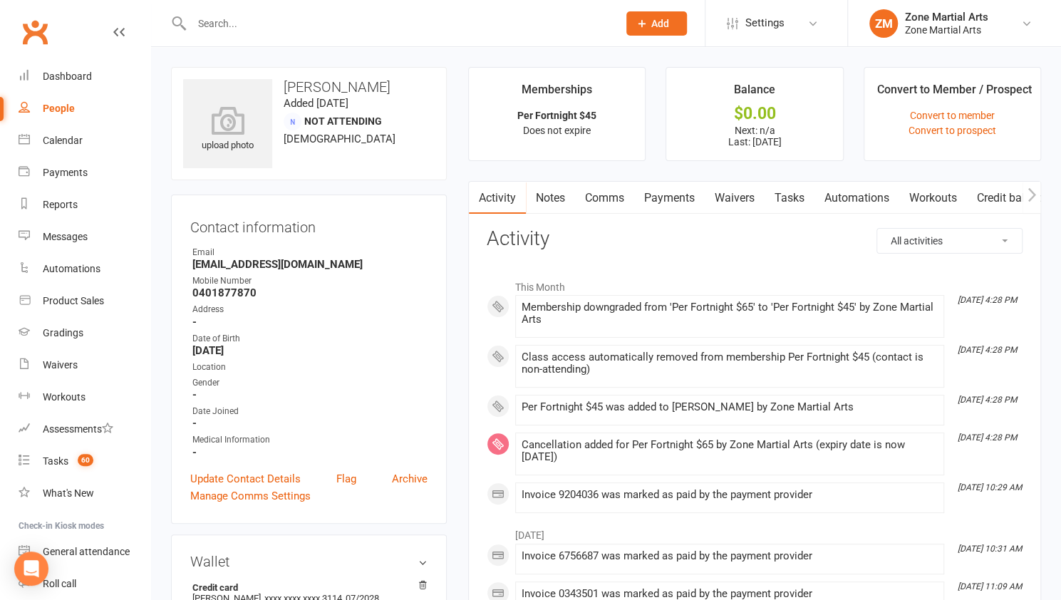
click at [237, 25] on input "text" at bounding box center [397, 24] width 420 height 20
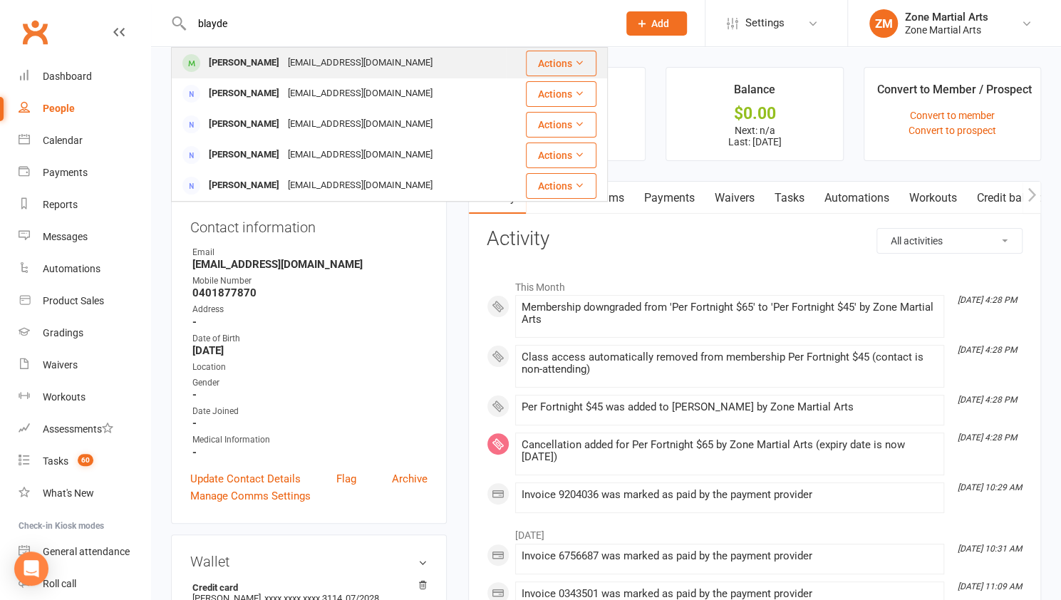
type input "blayde"
click at [249, 53] on div "Blayde Griffith" at bounding box center [243, 63] width 79 height 21
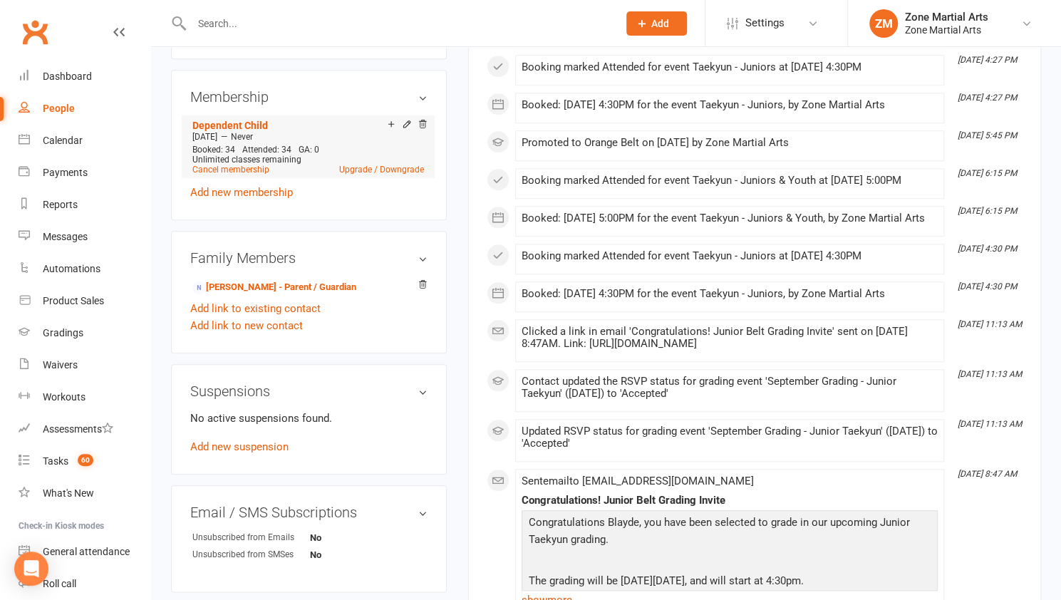
scroll to position [669, 0]
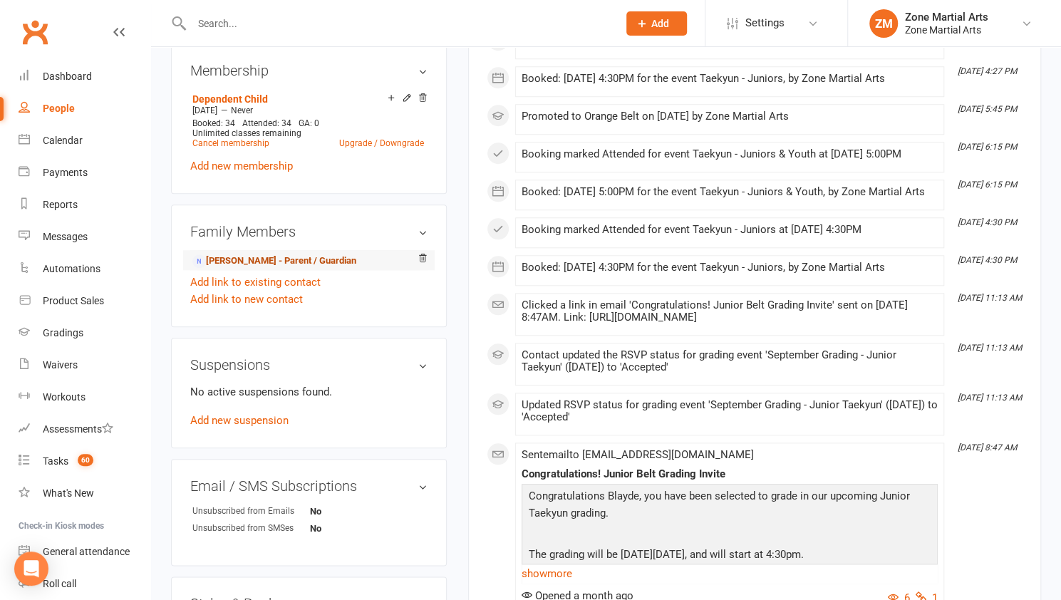
click at [305, 259] on link "Neil Griffith - Parent / Guardian" at bounding box center [274, 261] width 164 height 15
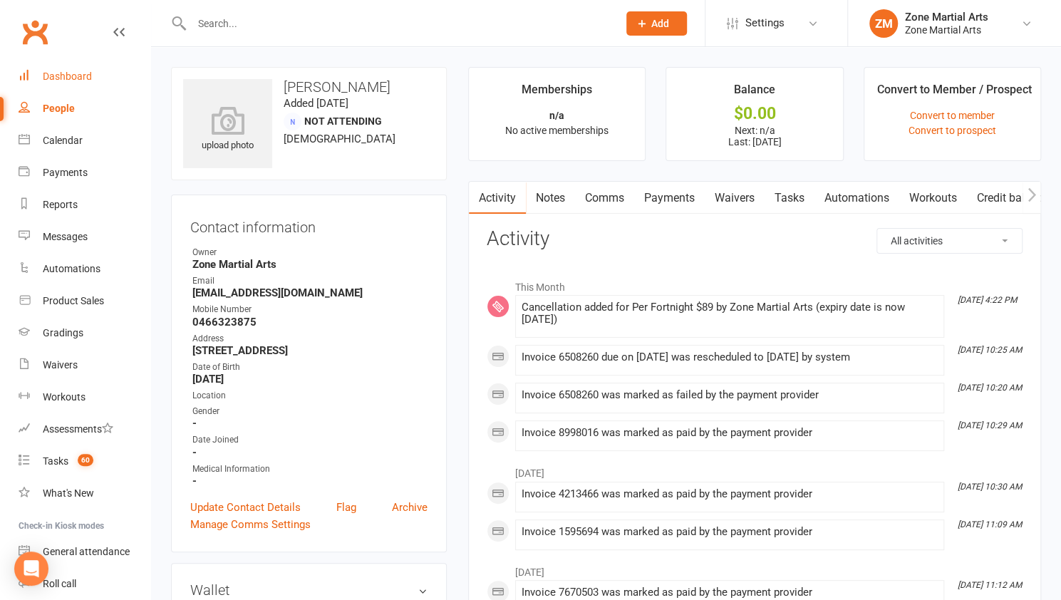
click at [54, 73] on div "Dashboard" at bounding box center [67, 76] width 49 height 11
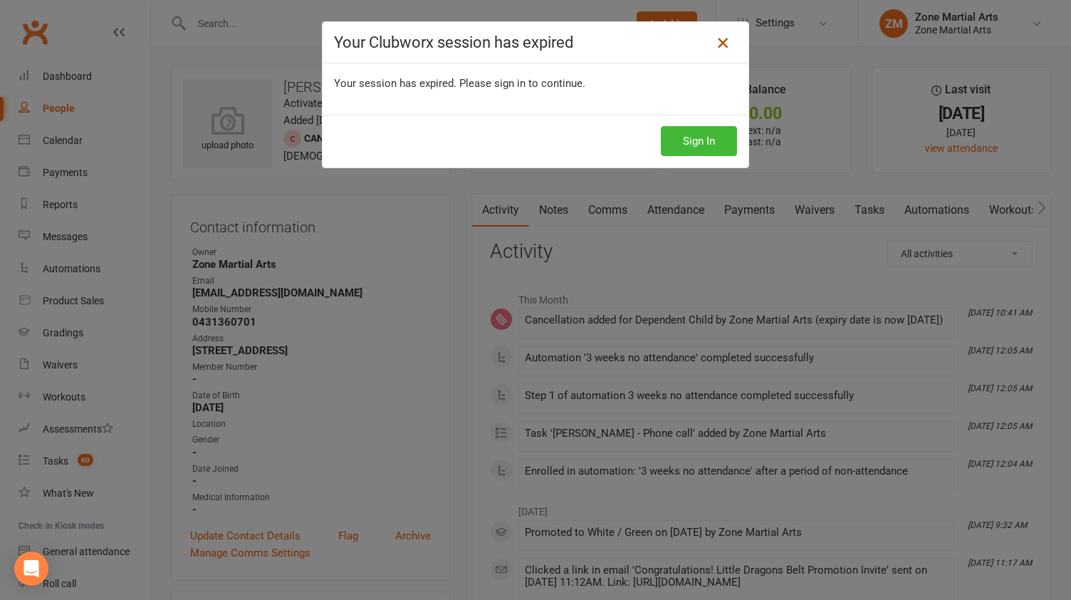
click at [725, 45] on icon at bounding box center [723, 42] width 17 height 17
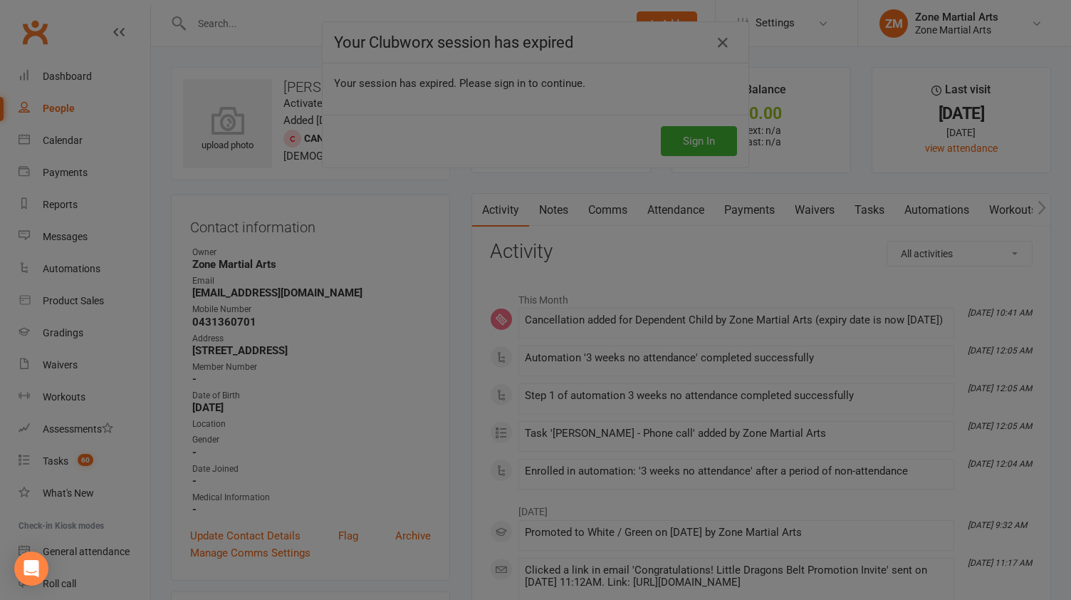
click at [556, 80] on div at bounding box center [535, 300] width 1071 height 600
click at [383, 92] on div at bounding box center [535, 300] width 1071 height 600
click at [249, 83] on div at bounding box center [535, 300] width 1071 height 600
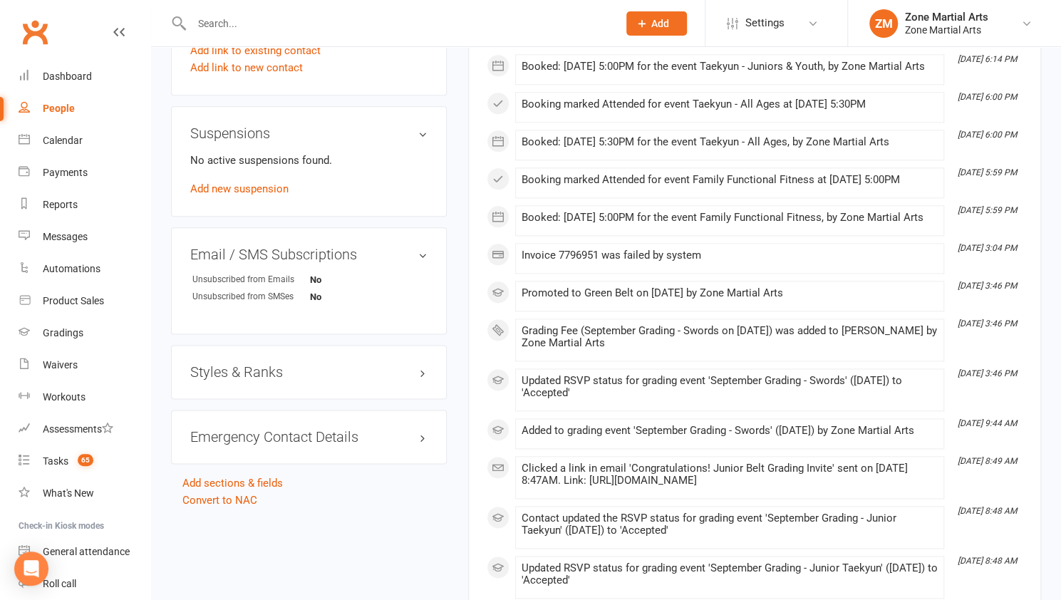
scroll to position [906, 0]
click at [218, 375] on h3 "Styles & Ranks" at bounding box center [308, 371] width 237 height 16
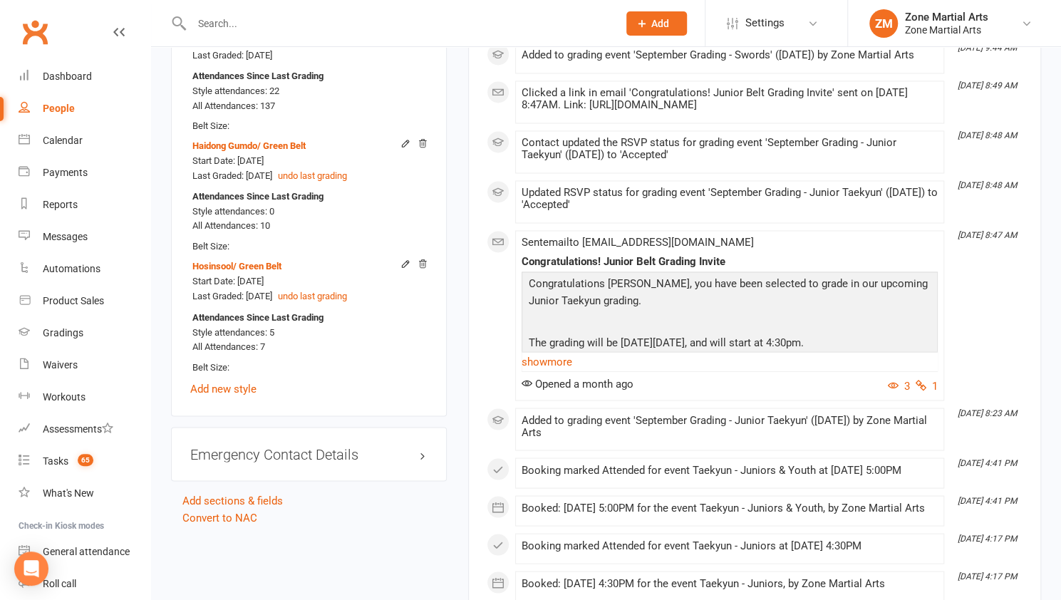
scroll to position [1285, 0]
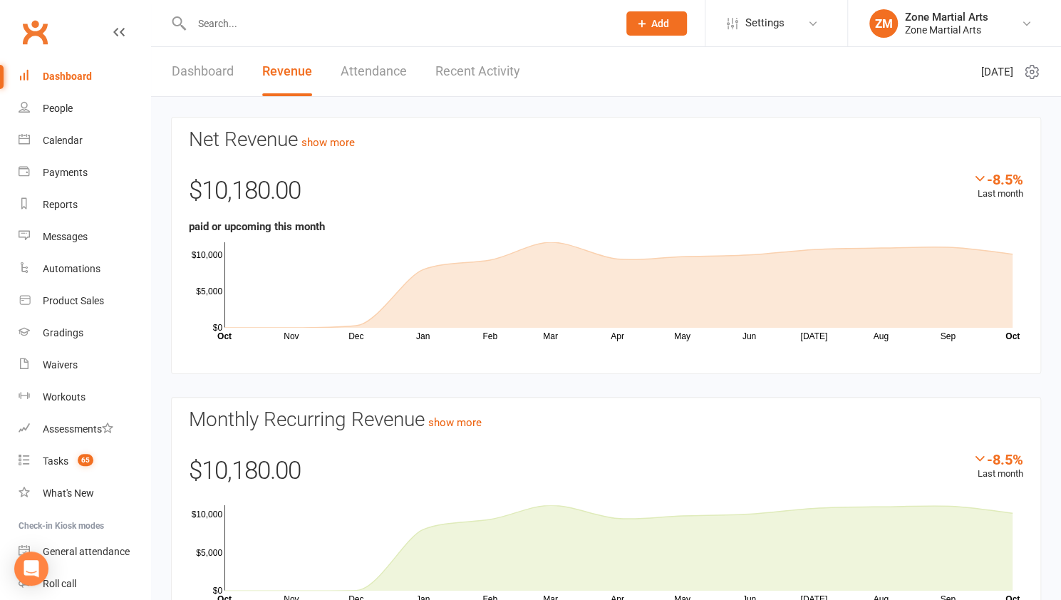
click at [200, 88] on link "Dashboard" at bounding box center [203, 71] width 62 height 49
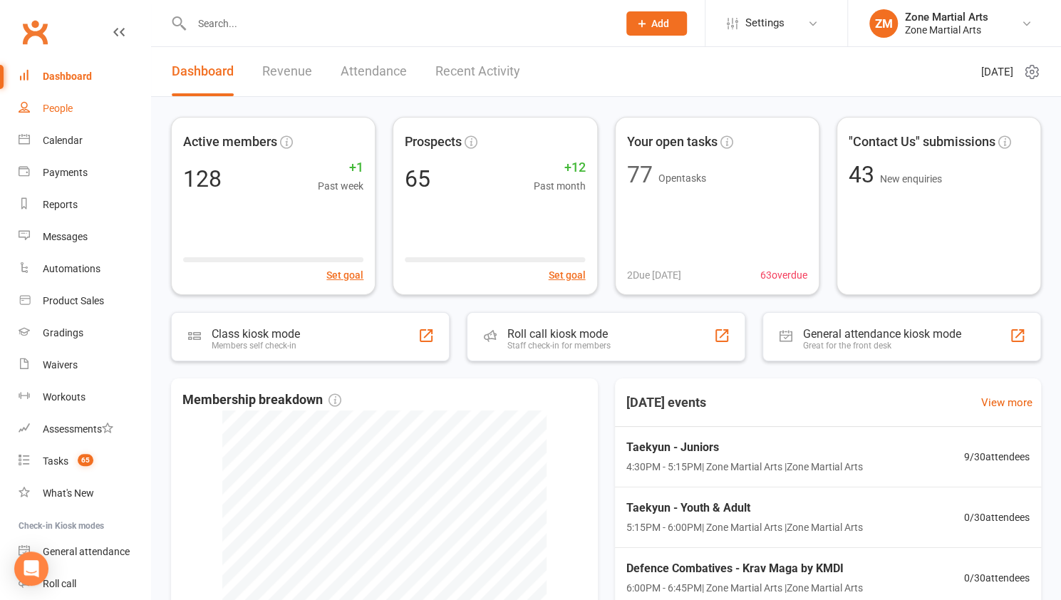
click at [101, 108] on link "People" at bounding box center [85, 109] width 132 height 32
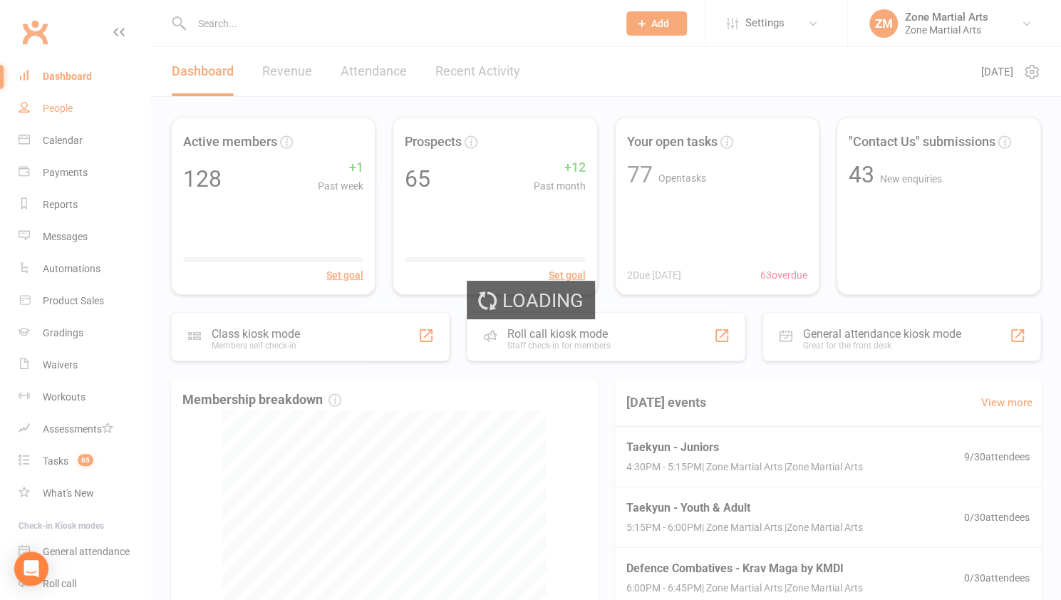
select select "100"
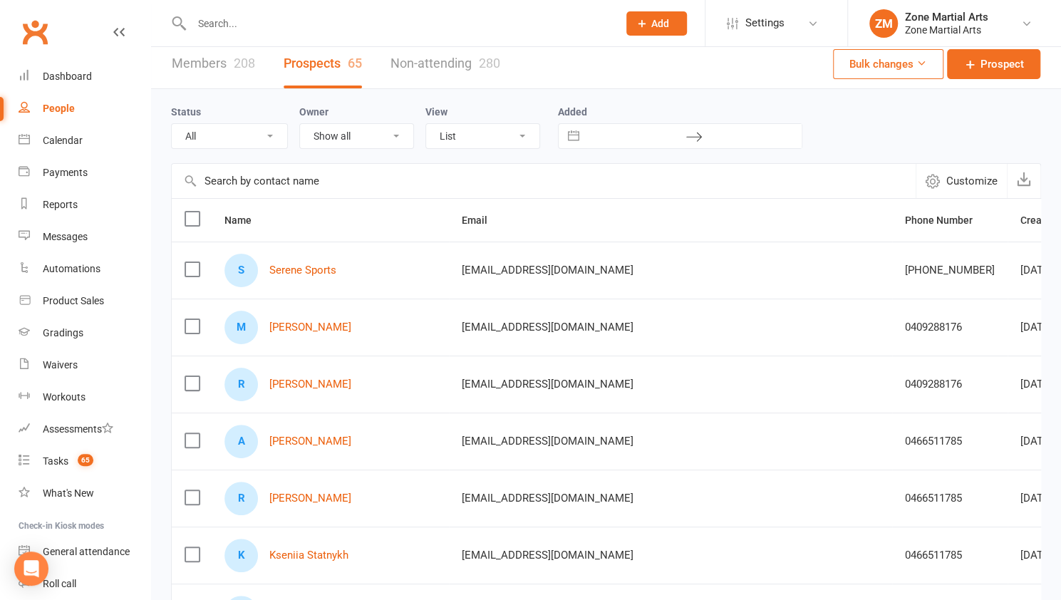
scroll to position [28, 0]
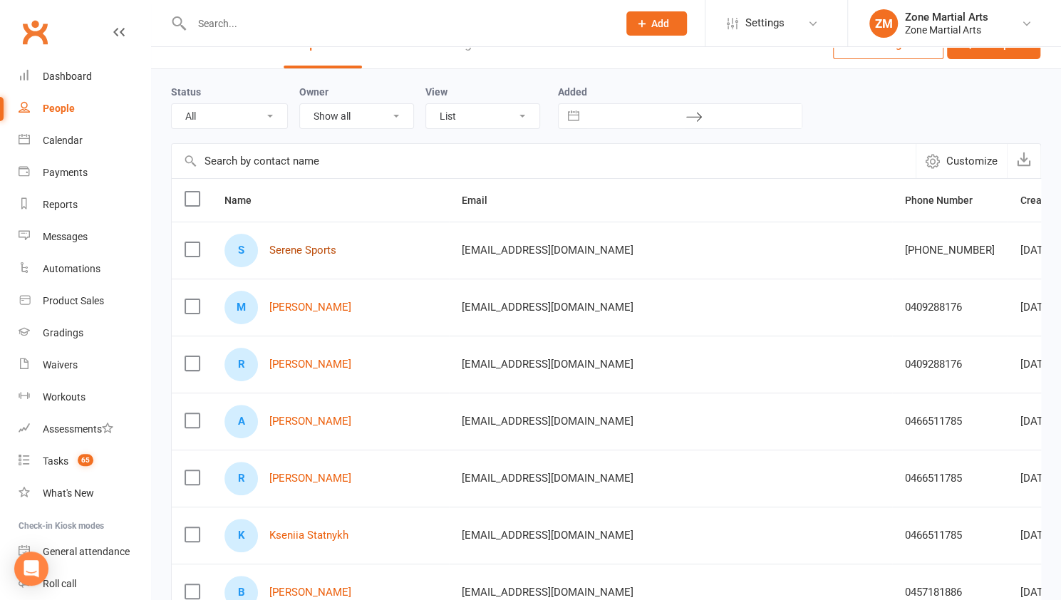
click at [293, 251] on link "Serene Sports" at bounding box center [302, 250] width 67 height 12
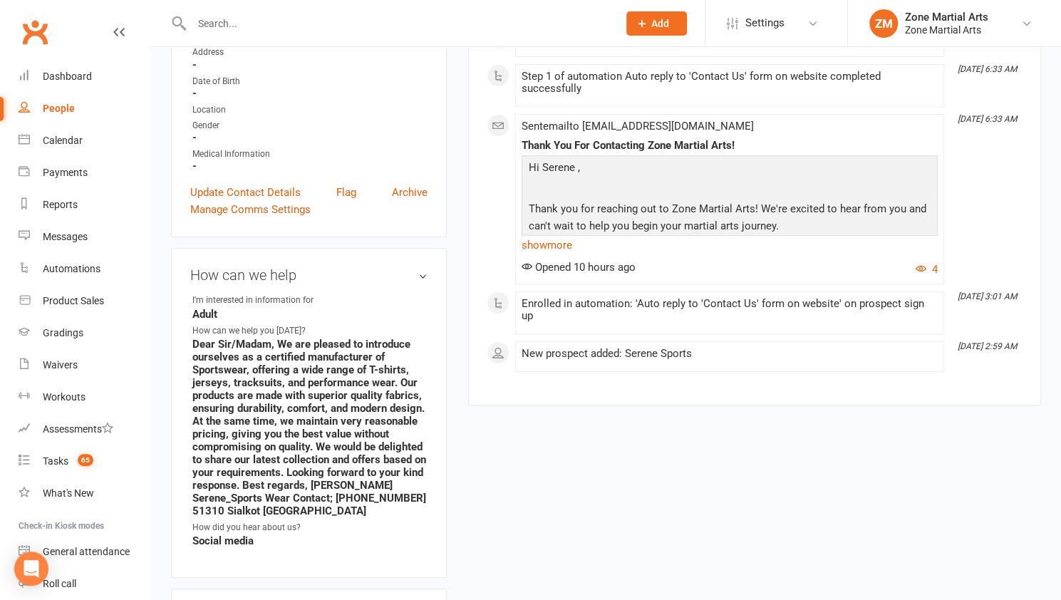
scroll to position [258, 0]
select select "100"
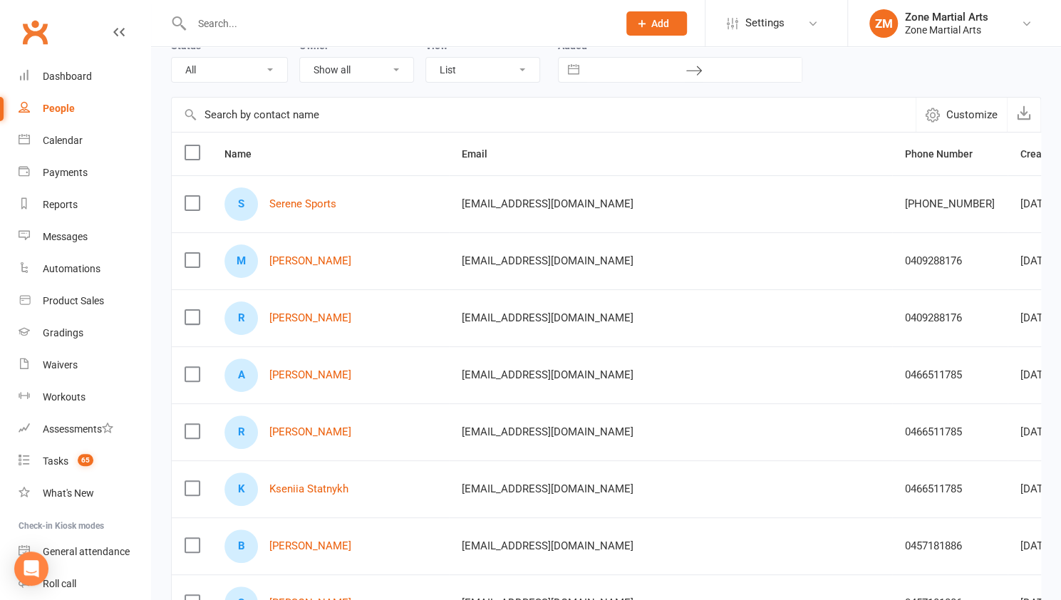
scroll to position [75, 0]
click at [316, 261] on link "[PERSON_NAME]" at bounding box center [310, 260] width 82 height 12
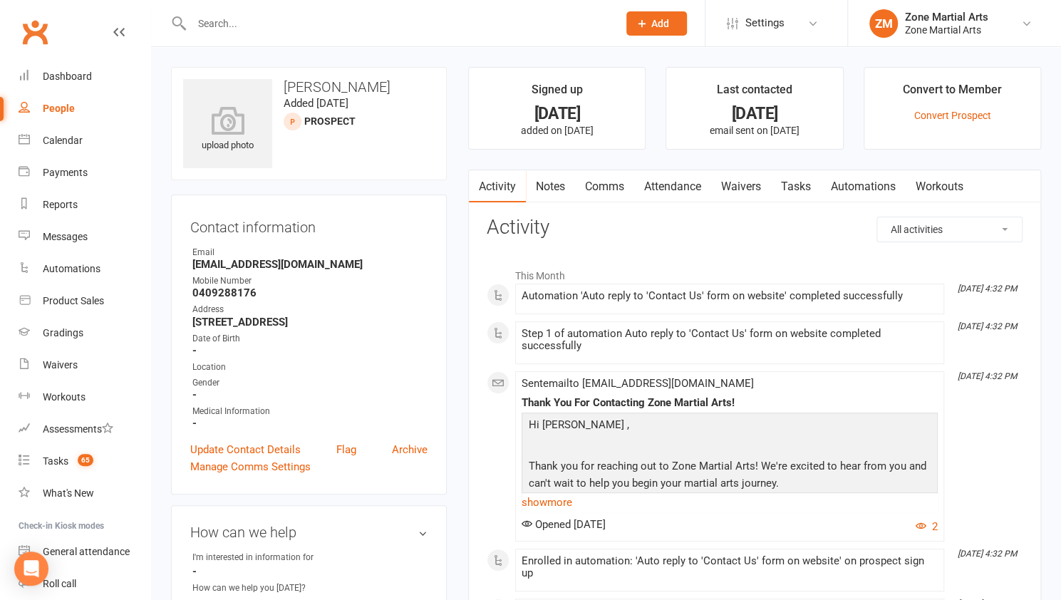
select select "100"
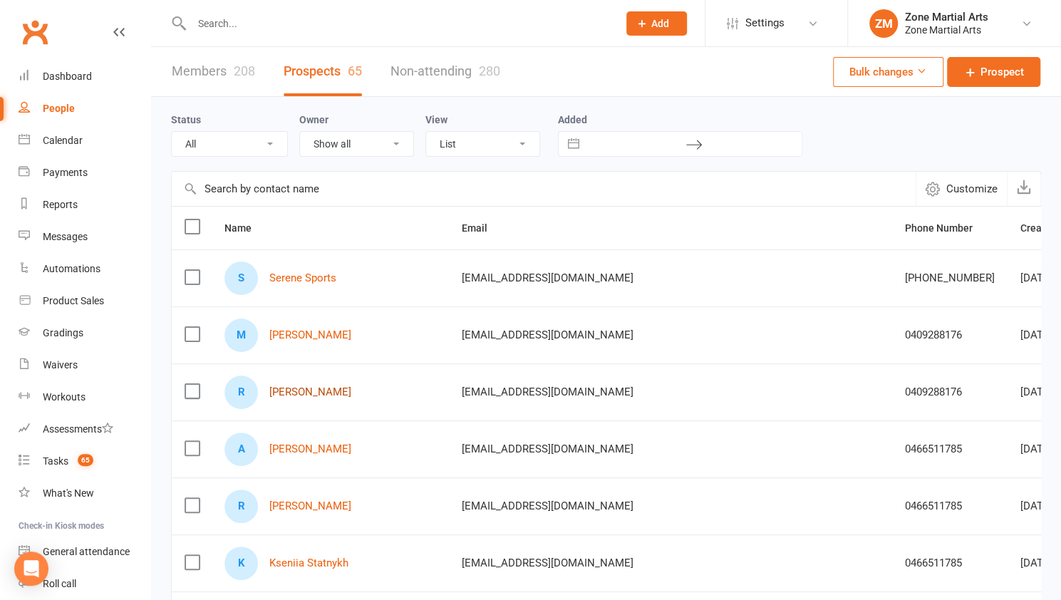
click at [312, 387] on link "[PERSON_NAME]" at bounding box center [310, 392] width 82 height 12
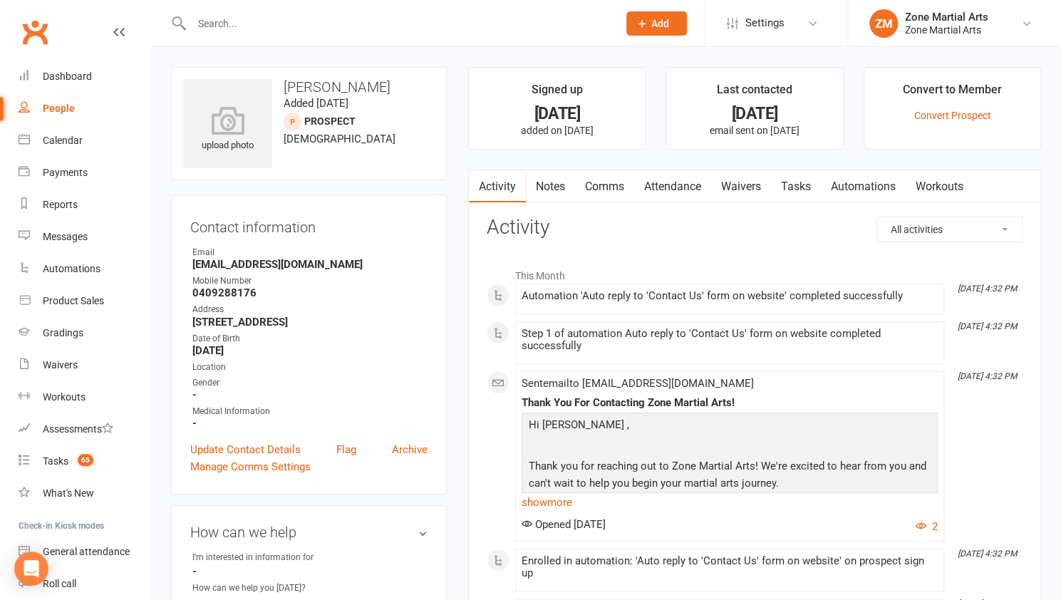
select select "100"
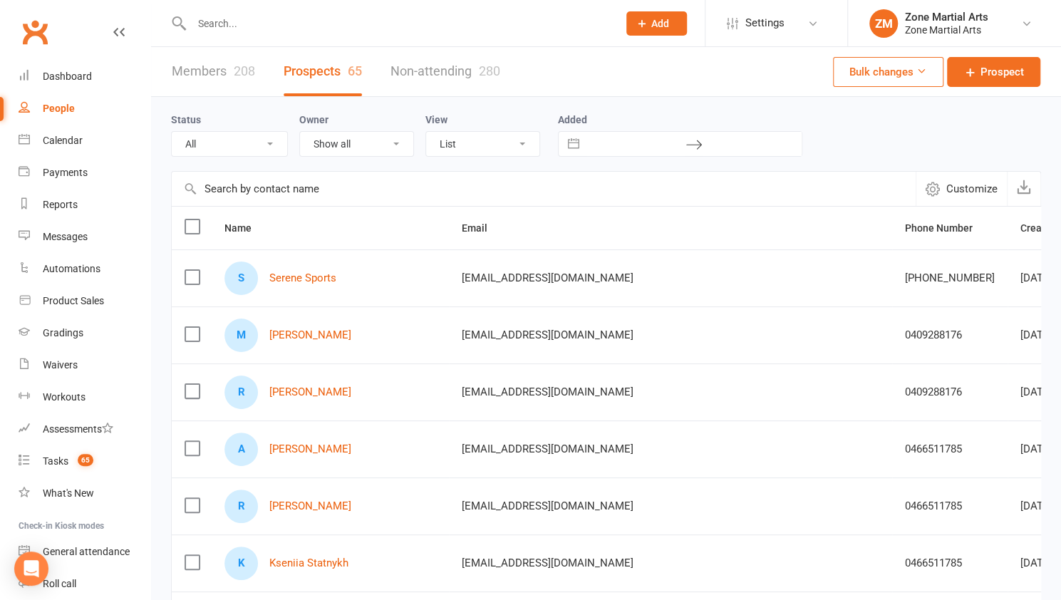
click at [298, 28] on input "text" at bounding box center [397, 24] width 420 height 20
type input "andre"
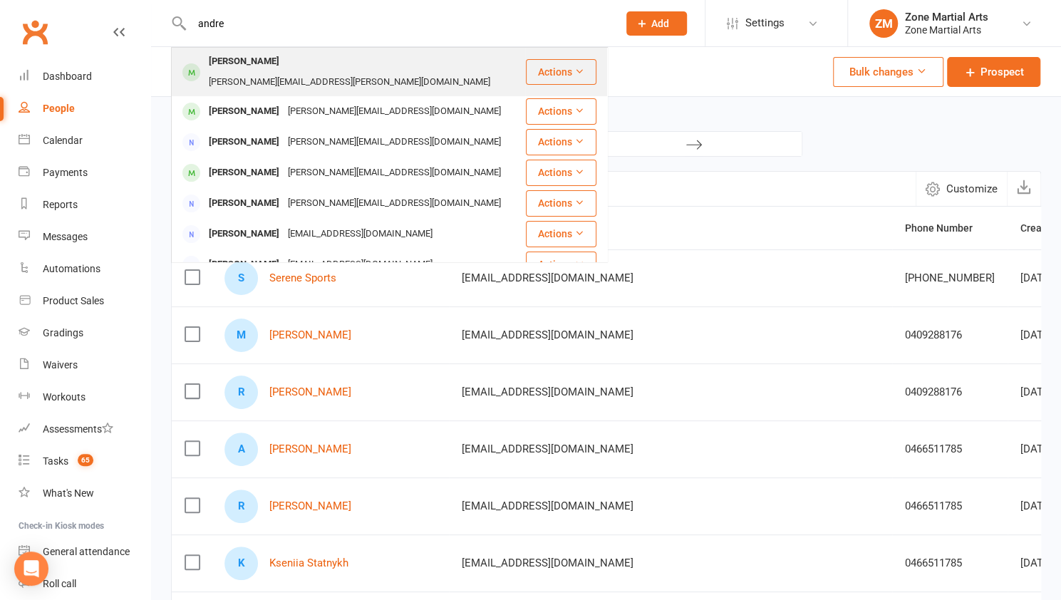
click at [296, 72] on div "[PERSON_NAME][EMAIL_ADDRESS][PERSON_NAME][DOMAIN_NAME]" at bounding box center [349, 82] width 290 height 21
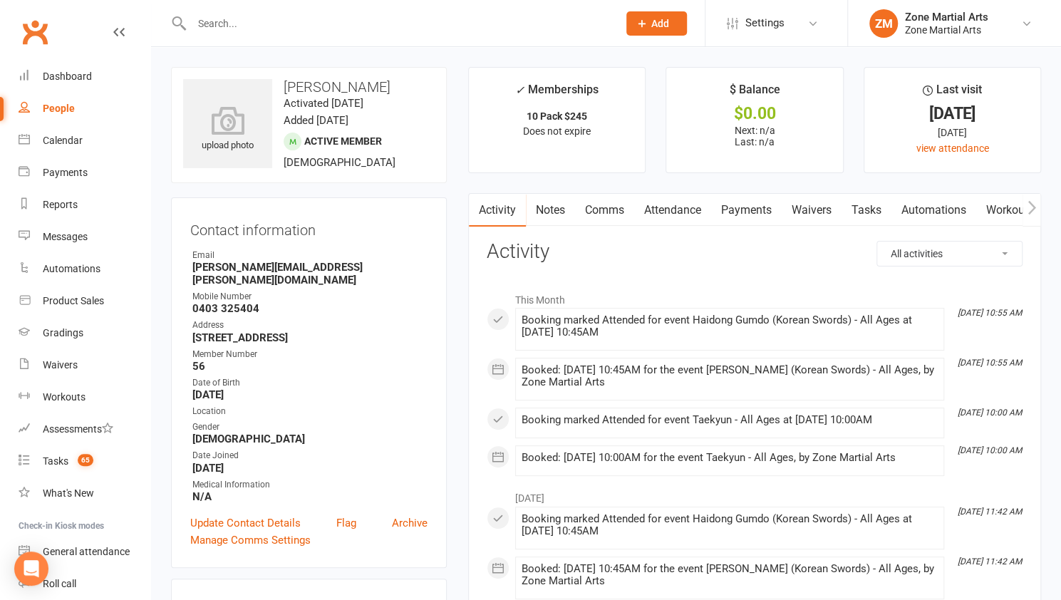
click at [214, 28] on input "text" at bounding box center [397, 24] width 420 height 20
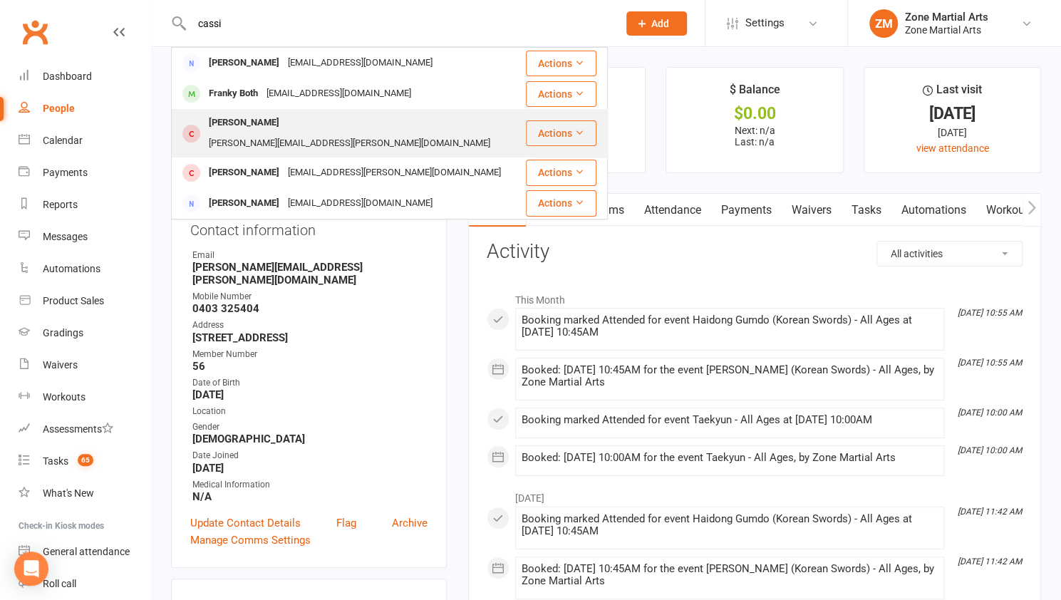
type input "cassi"
click at [300, 133] on div "[PERSON_NAME][EMAIL_ADDRESS][PERSON_NAME][DOMAIN_NAME]" at bounding box center [349, 143] width 290 height 21
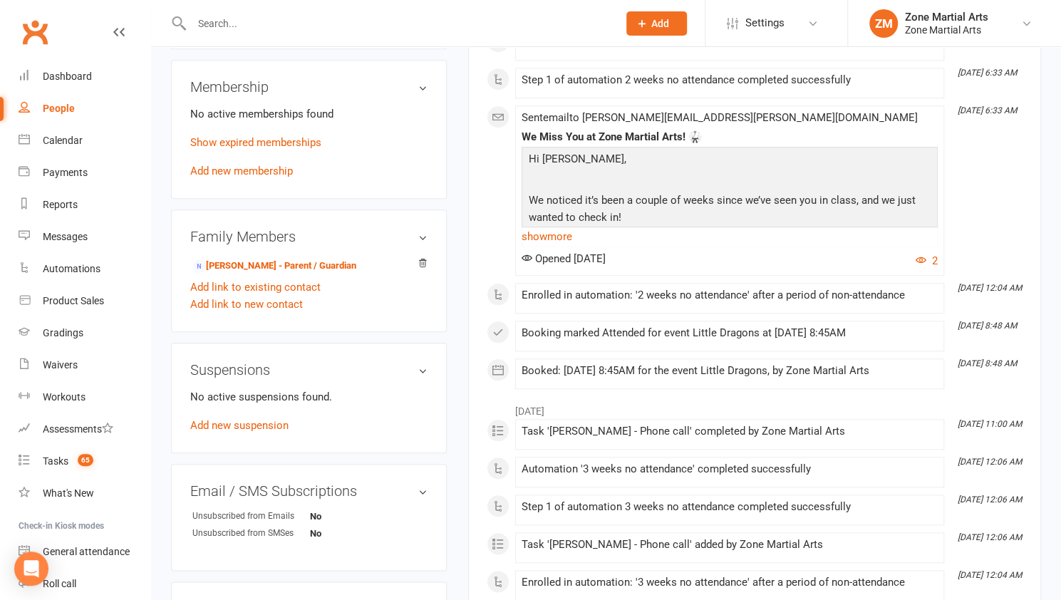
scroll to position [747, 0]
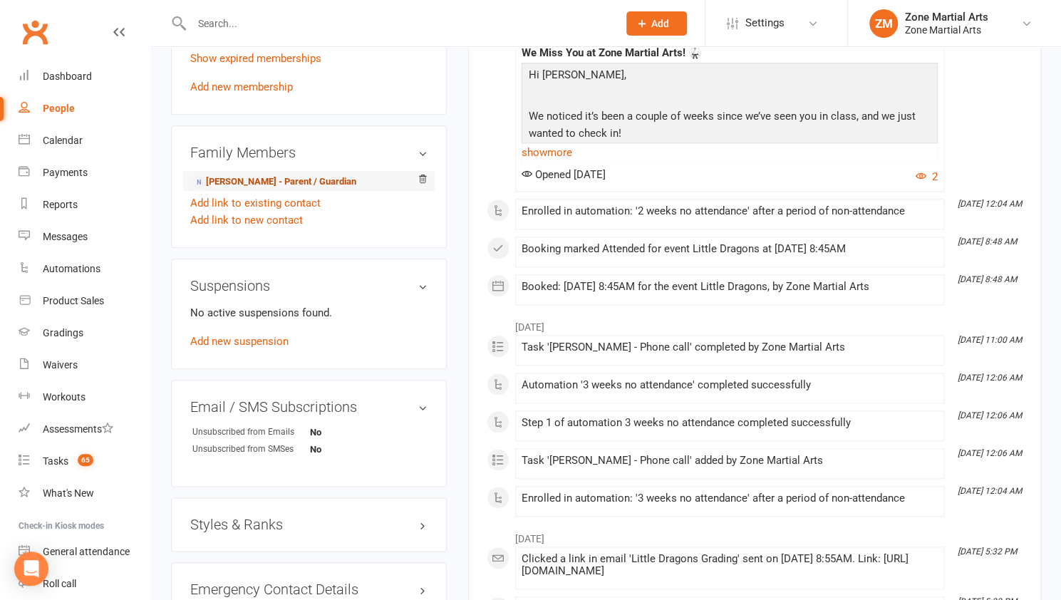
click at [278, 175] on link "[PERSON_NAME] - Parent / Guardian" at bounding box center [274, 182] width 164 height 15
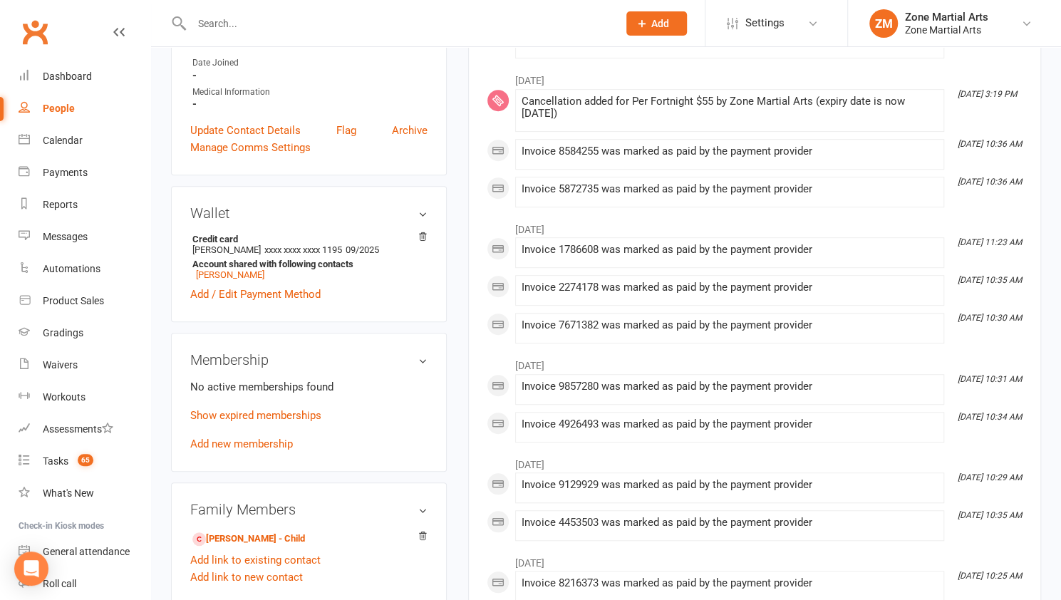
scroll to position [395, 0]
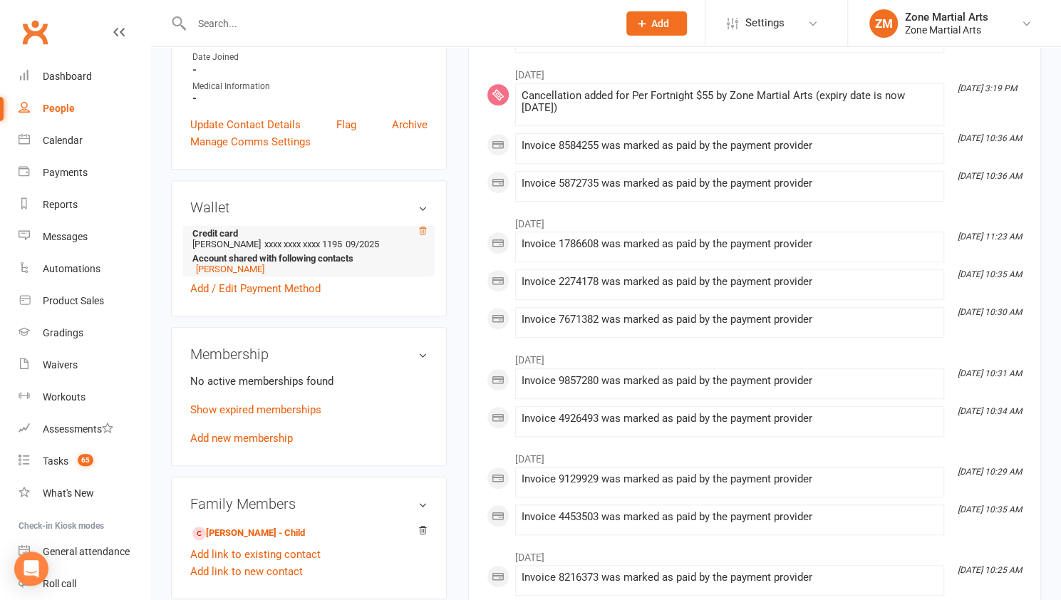
click at [420, 226] on icon at bounding box center [422, 231] width 10 height 10
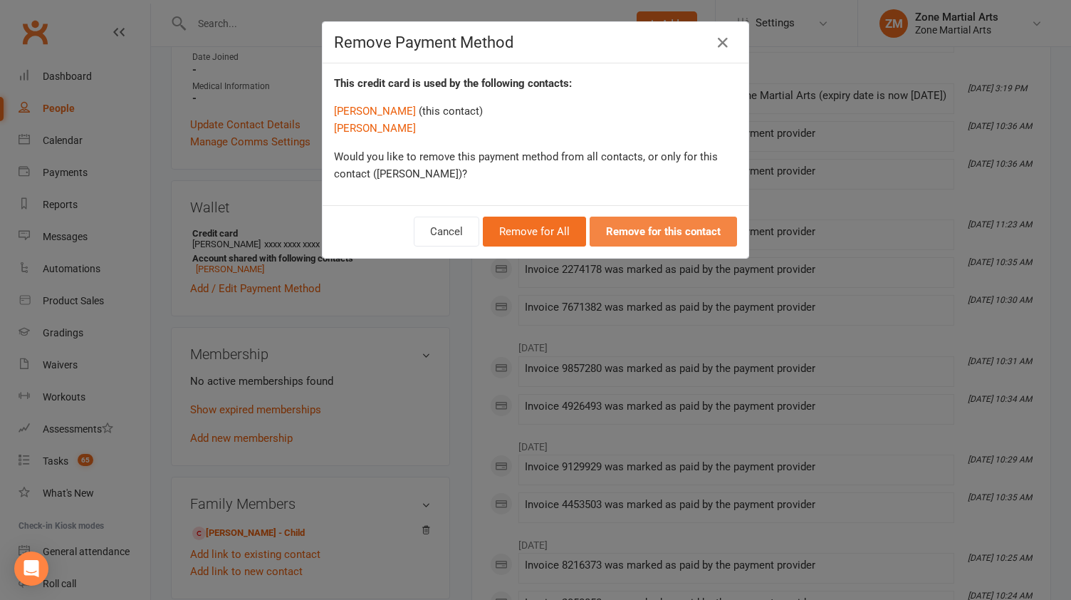
click at [627, 230] on strong "Remove for this contact" at bounding box center [663, 231] width 115 height 13
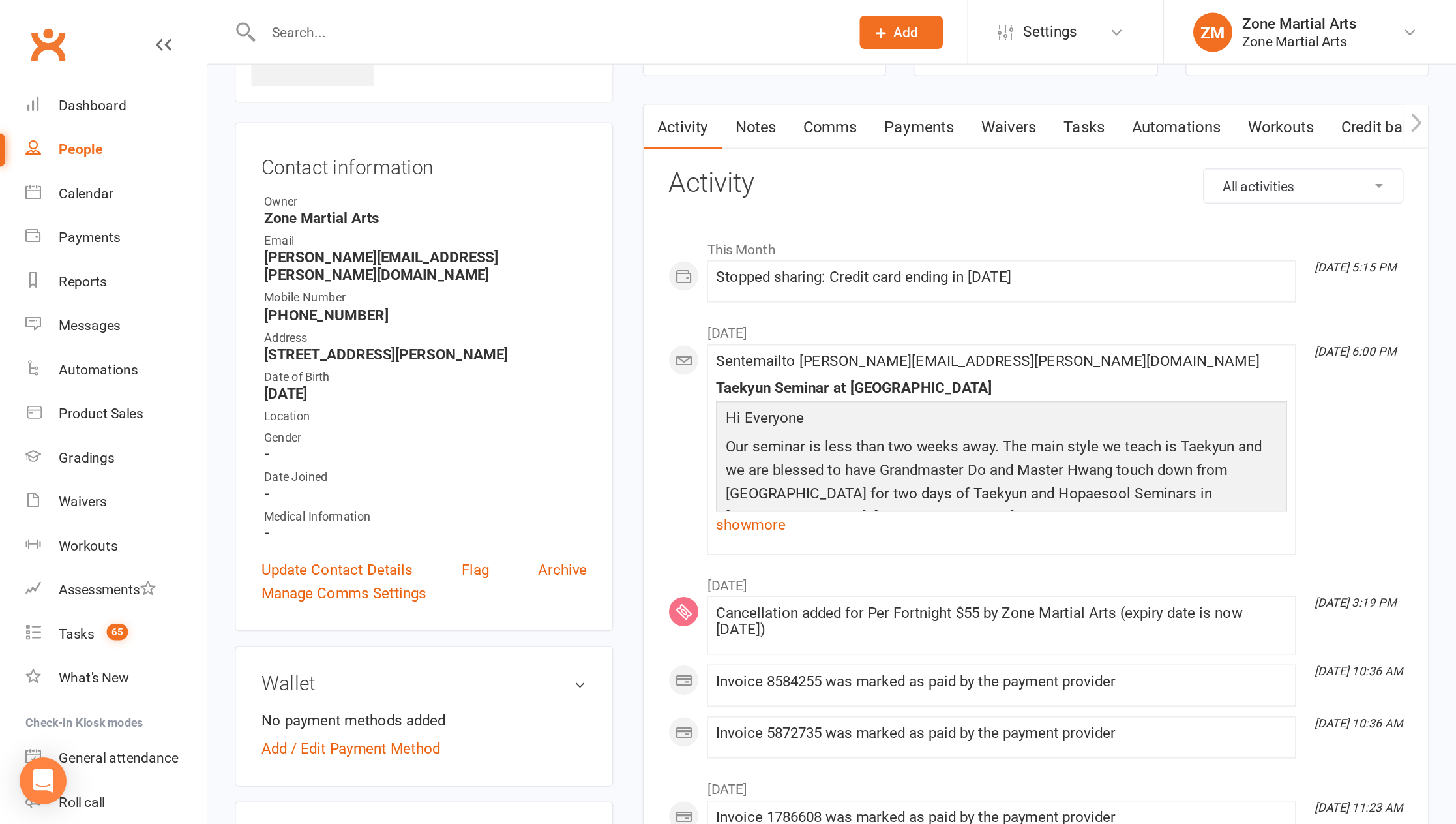
scroll to position [0, 0]
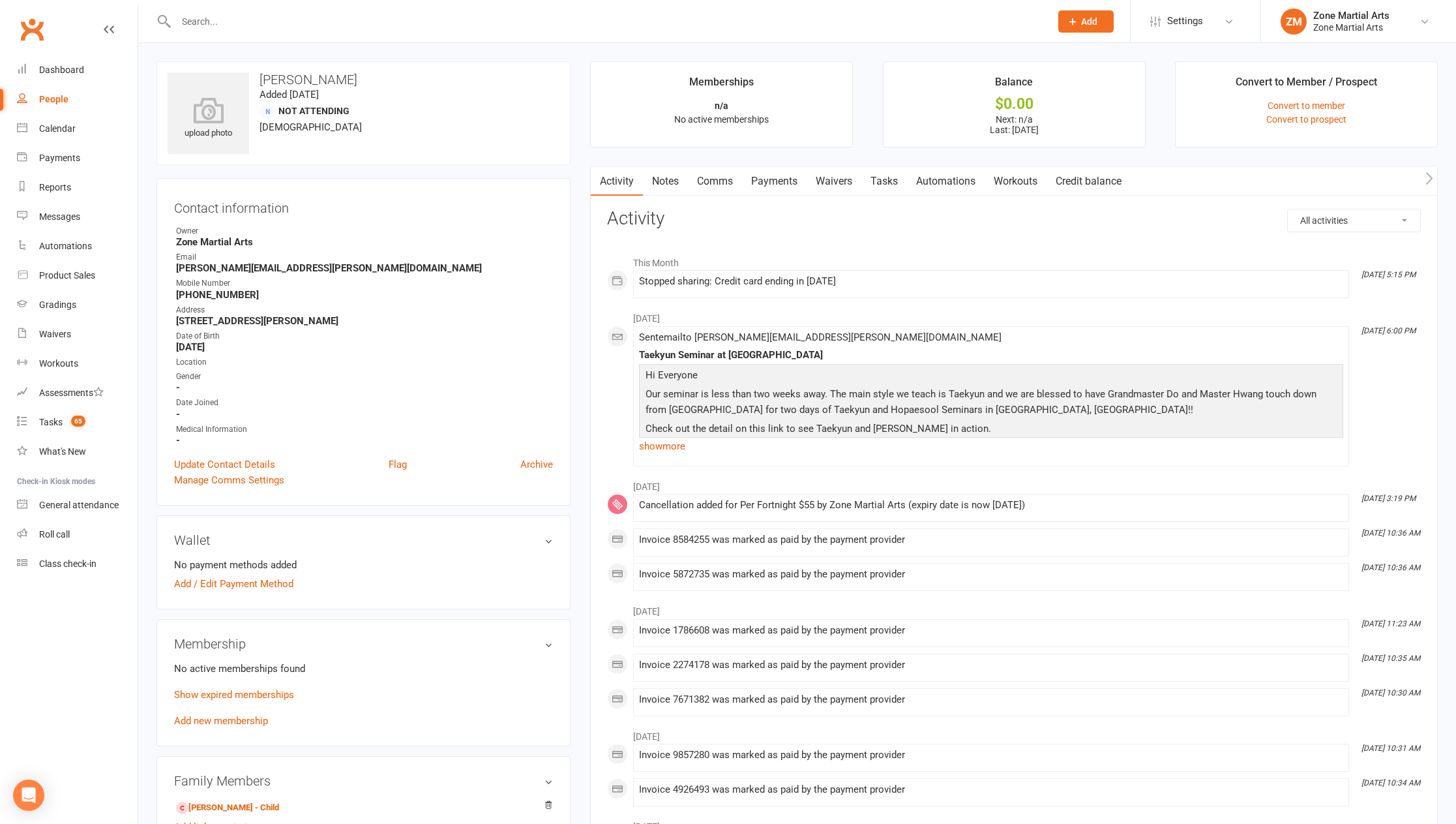
click at [838, 181] on link "Waivers" at bounding box center [834, 181] width 55 height 30
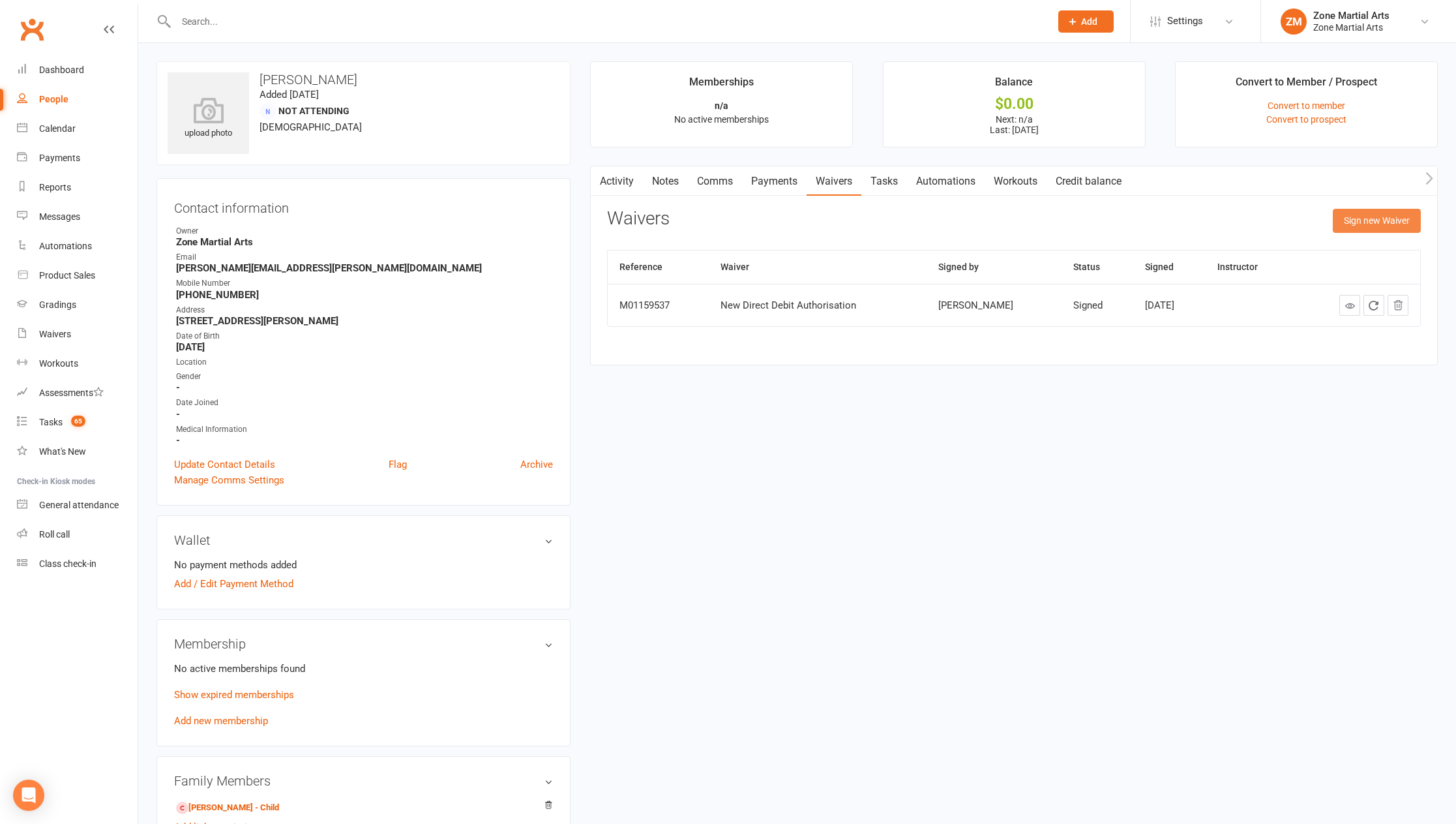
click at [980, 222] on button "Sign new Waiver" at bounding box center [1376, 221] width 88 height 24
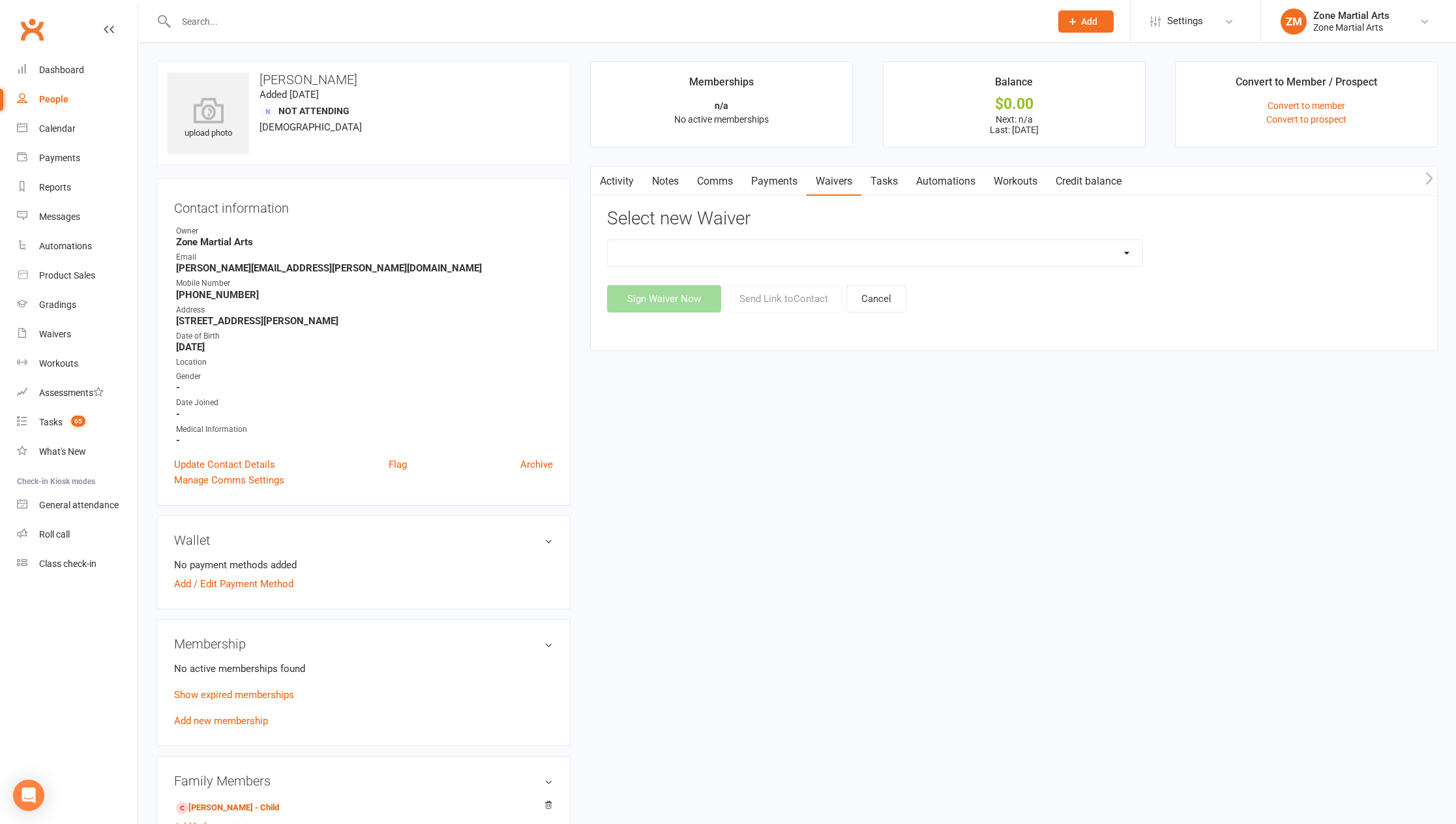
click at [730, 267] on div "Birthday Party Waiver New Direct Debit Authorisation New Family Addition New St…" at bounding box center [1013, 276] width 814 height 73
click at [732, 250] on select "Birthday Party Waiver New Direct Debit Authorisation New Family Addition New St…" at bounding box center [875, 253] width 534 height 26
select select "13018"
click at [608, 240] on select "Birthday Party Waiver New Direct Debit Authorisation New Family Addition New St…" at bounding box center [875, 253] width 534 height 26
click at [688, 298] on button "Sign Waiver Now" at bounding box center [663, 298] width 114 height 27
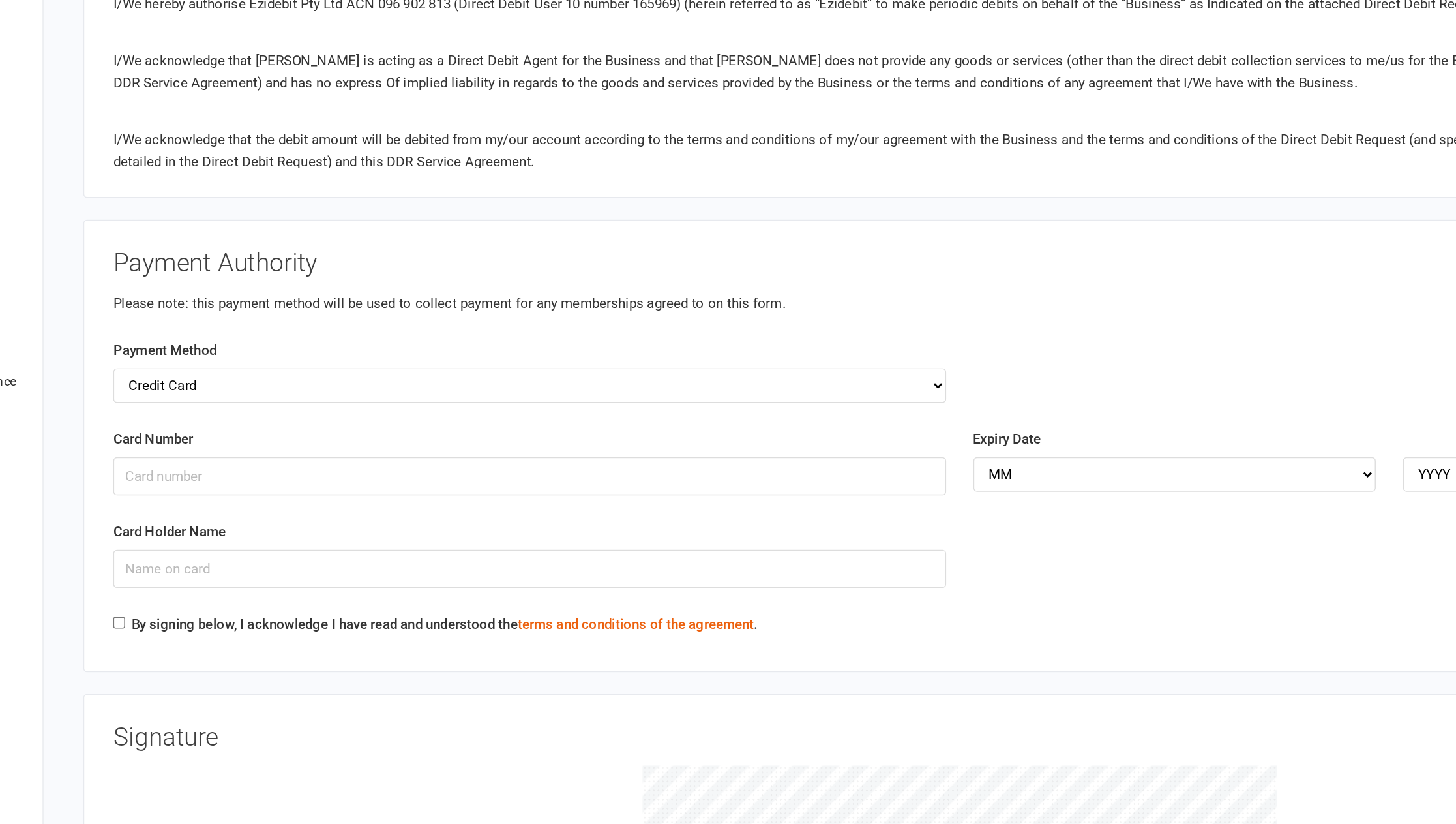
scroll to position [1111, 0]
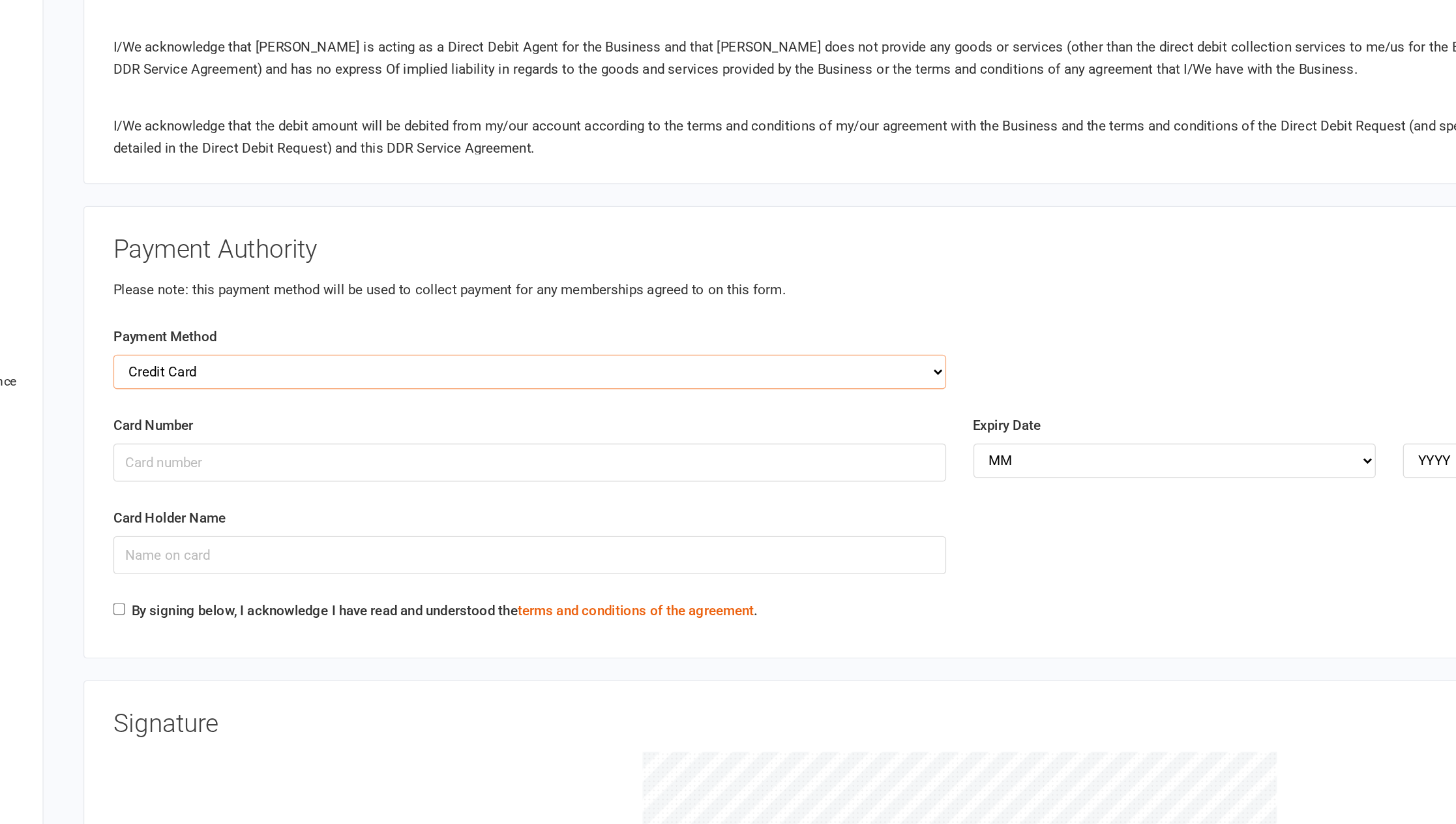
click at [482, 488] on select "Credit Card Bank Account" at bounding box center [488, 498] width 599 height 25
click at [189, 486] on select "Credit Card Bank Account" at bounding box center [488, 498] width 599 height 25
click at [230, 548] on input "Card Number" at bounding box center [488, 564] width 599 height 27
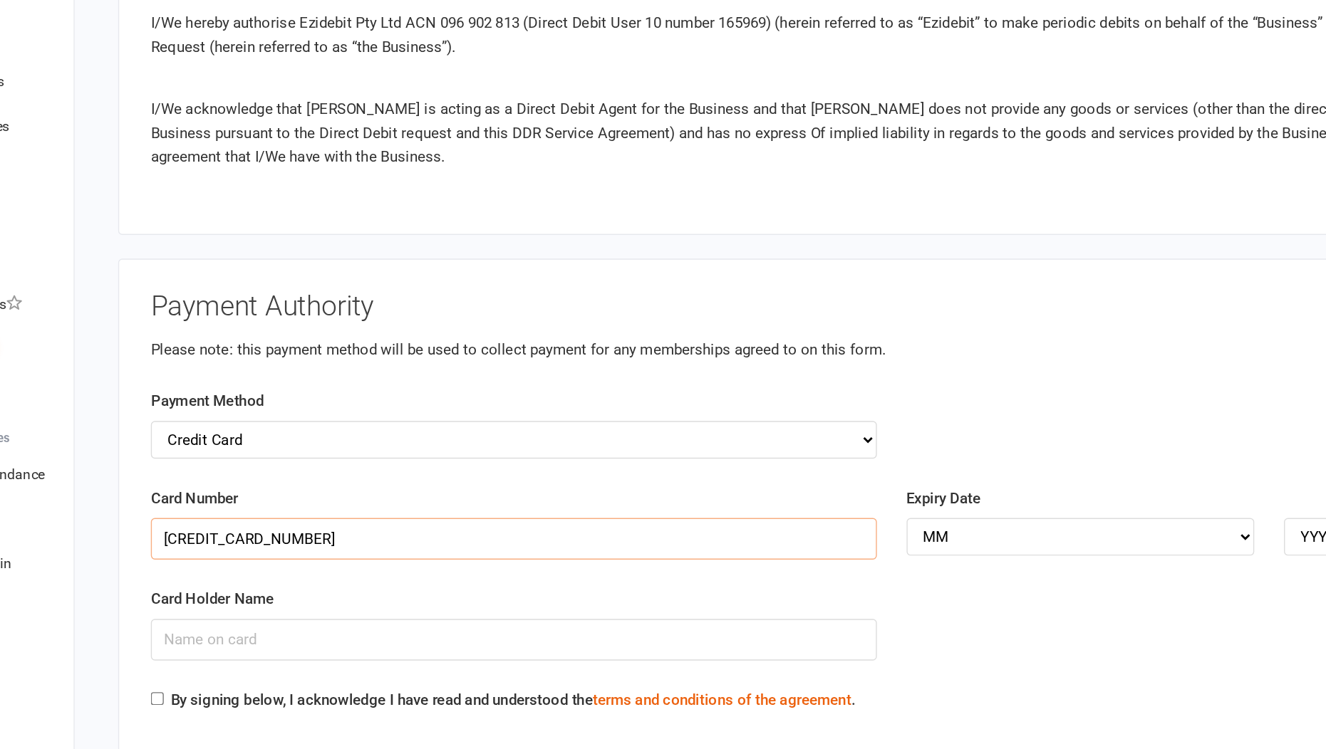
scroll to position [1267, 0]
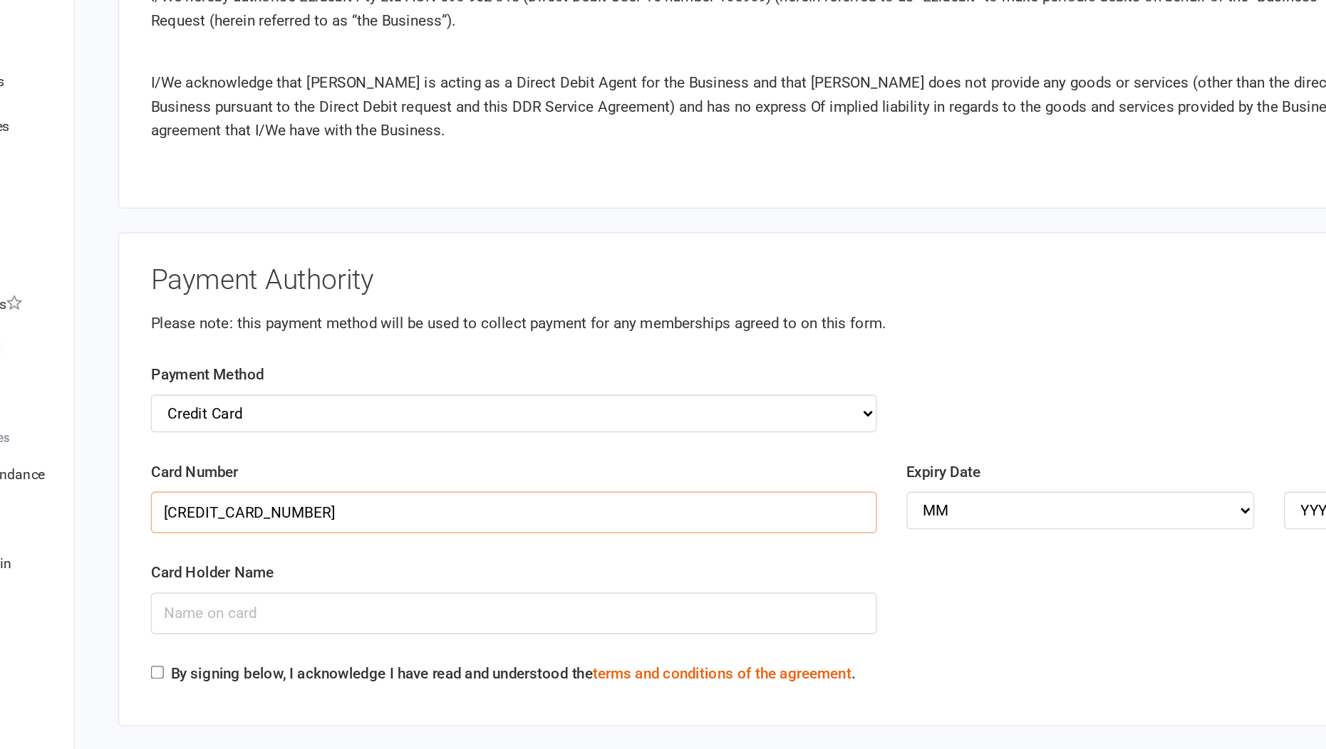
type input "[CREDIT_CARD_NUMBER]"
click at [784, 564] on select "MM 01 02 03 04 05 06 07 08 09 10 11 12" at bounding box center [874, 577] width 250 height 27
select select "09"
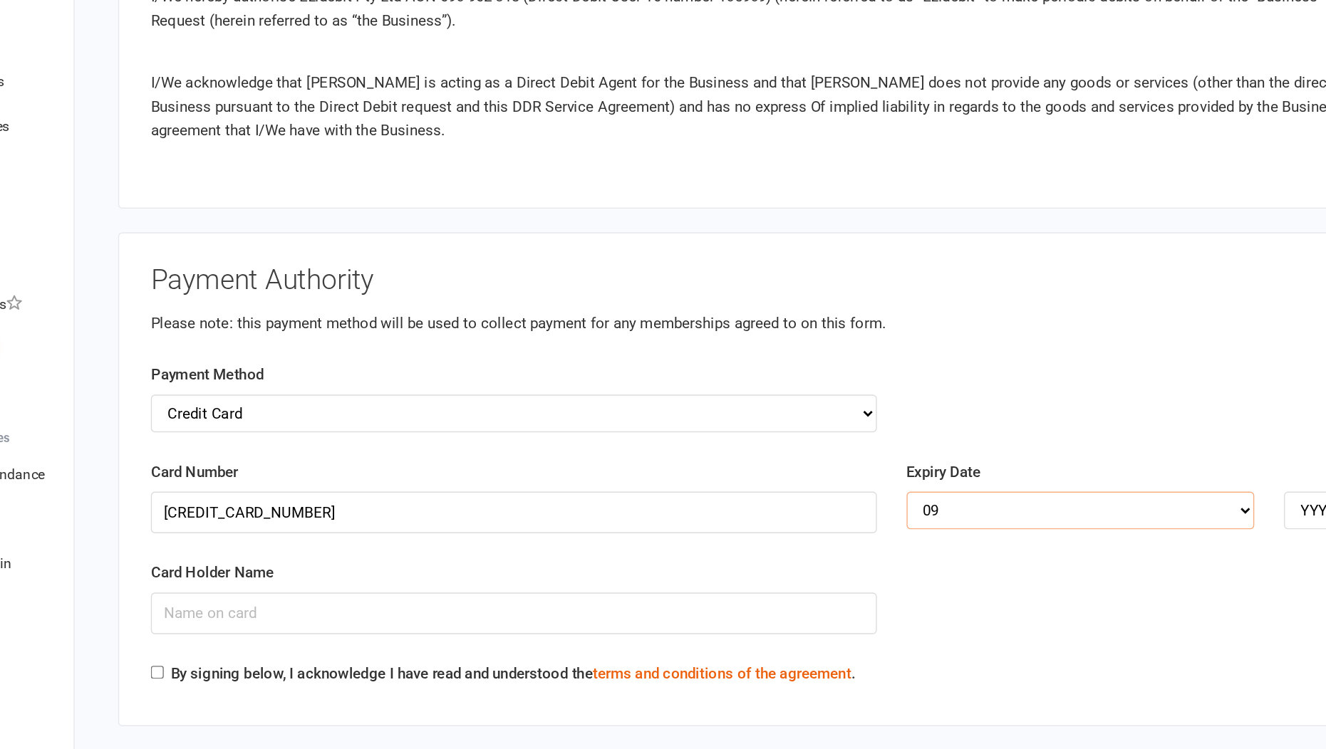
click at [749, 564] on select "MM 01 02 03 04 05 06 07 08 09 10 11 12" at bounding box center [874, 577] width 250 height 27
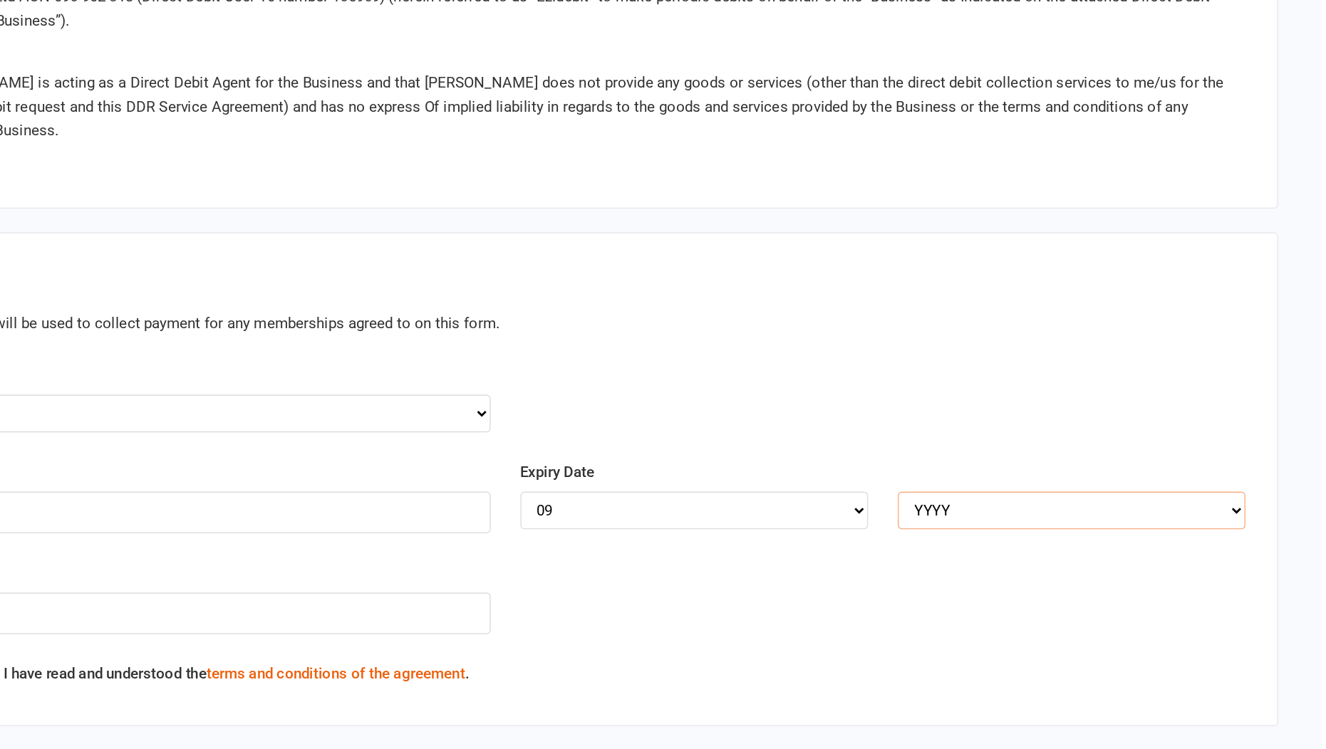
click at [1066, 564] on select "YYYY 2025 2026 2027 2028 2029 2030 2031 2032 2033 2034" at bounding box center [1146, 577] width 250 height 27
select select "2029"
click at [1021, 564] on select "YYYY 2025 2026 2027 2028 2029 2030 2031 2032 2033 2034" at bounding box center [1146, 577] width 250 height 27
click at [1050, 599] on div "Card Holder Name" at bounding box center [738, 650] width 1086 height 73
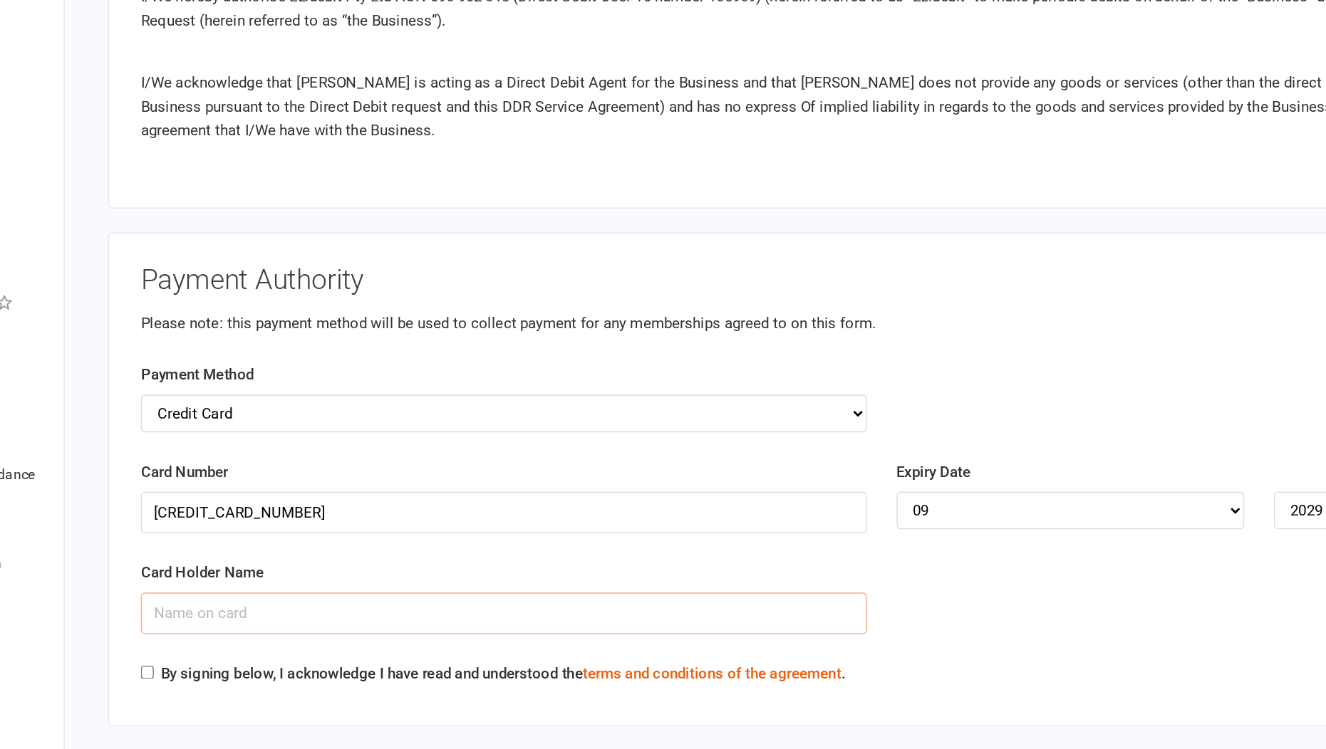
click at [421, 599] on input "Card Holder Name" at bounding box center [467, 652] width 522 height 30
type input "[PERSON_NAME]"
click at [209, 599] on input "By signing below, I acknowledge I have read and understood the terms and condit…" at bounding box center [210, 694] width 9 height 9
checkbox input "true"
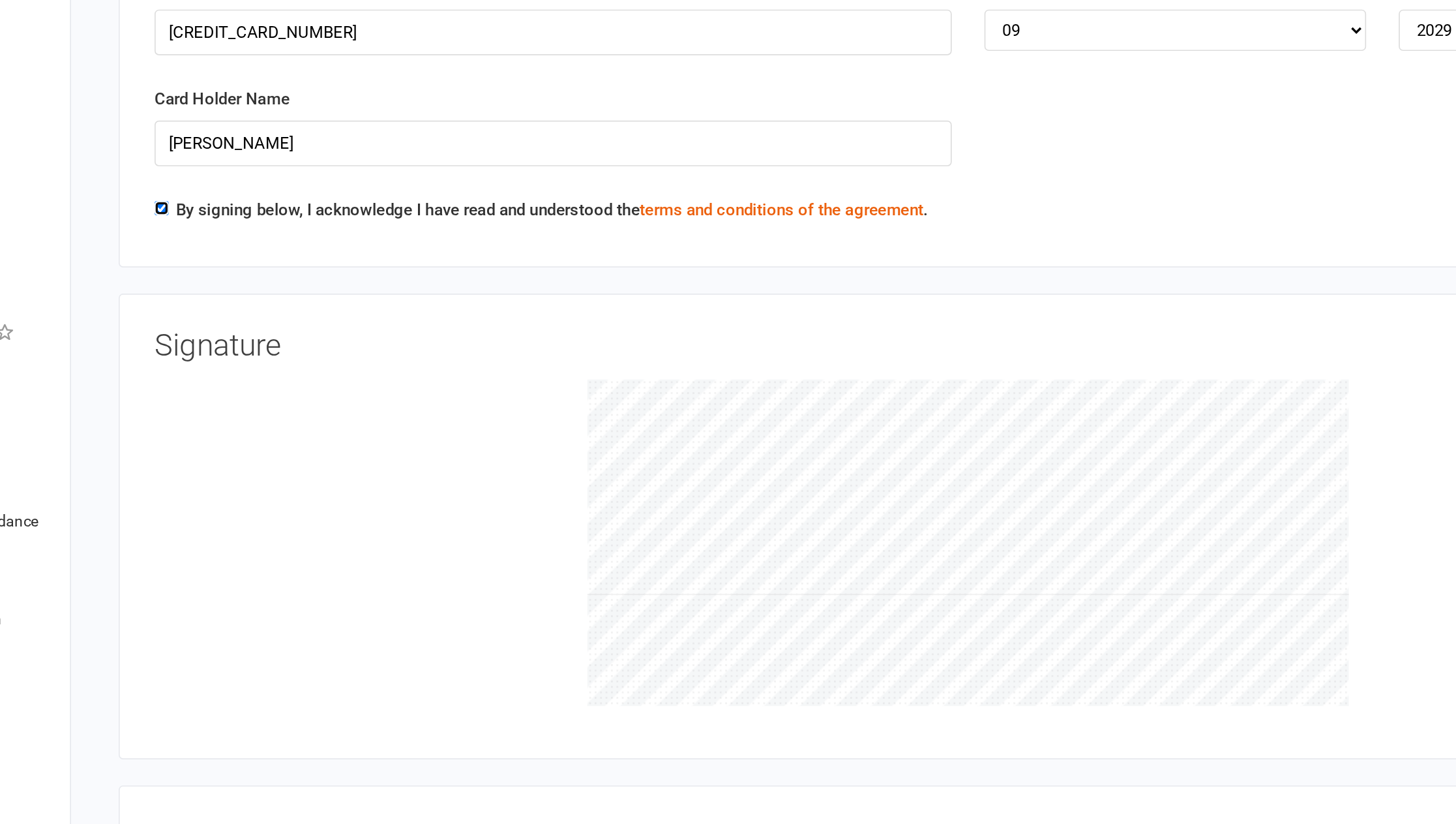
scroll to position [1479, 0]
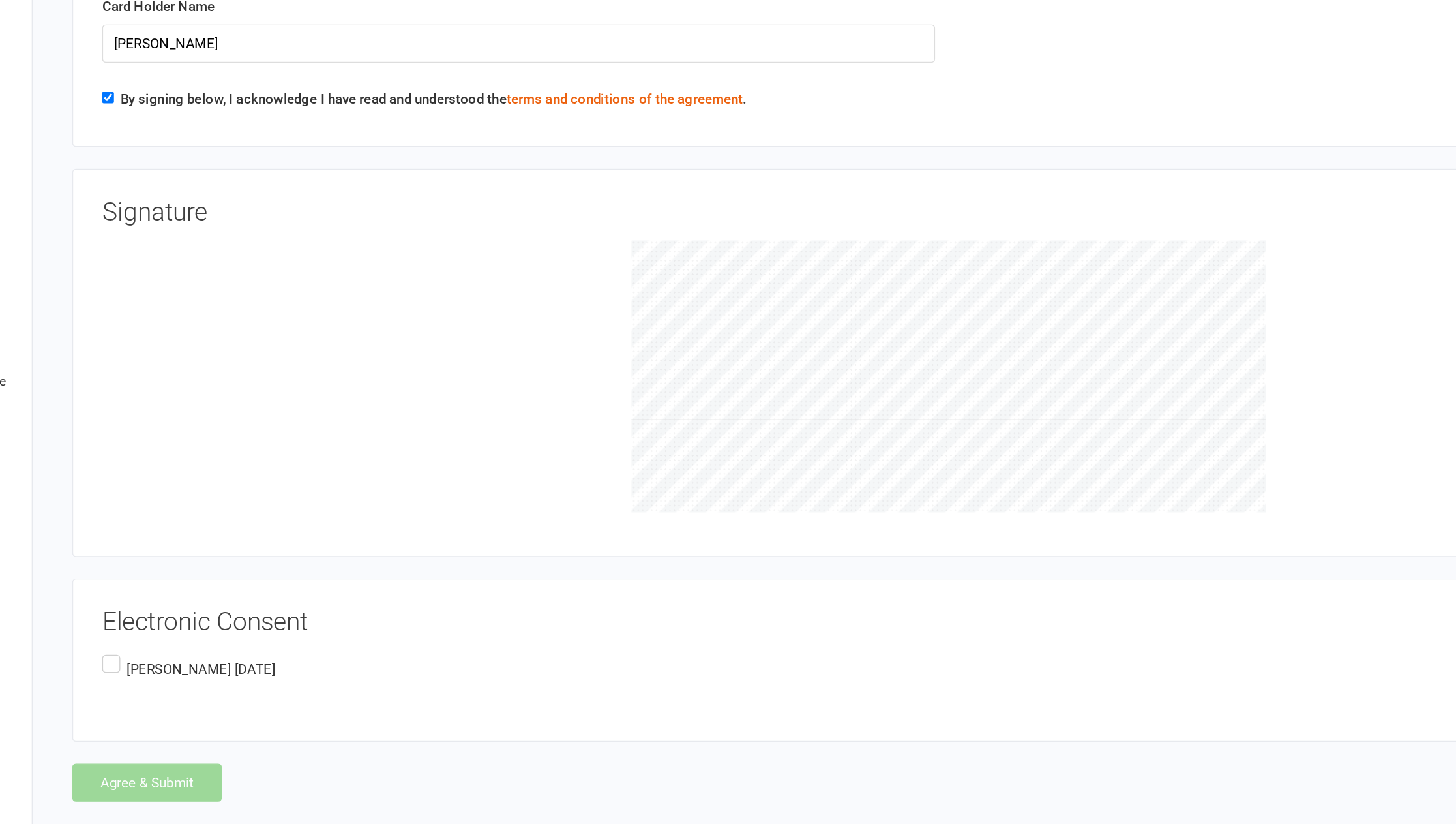
click at [197, 548] on label "[PERSON_NAME] [DATE]" at bounding box center [251, 712] width 124 height 26
click at [197, 548] on input "[PERSON_NAME] [DATE]" at bounding box center [192, 699] width 8 height 0
click at [207, 548] on button "Agree & Submit" at bounding box center [221, 794] width 108 height 27
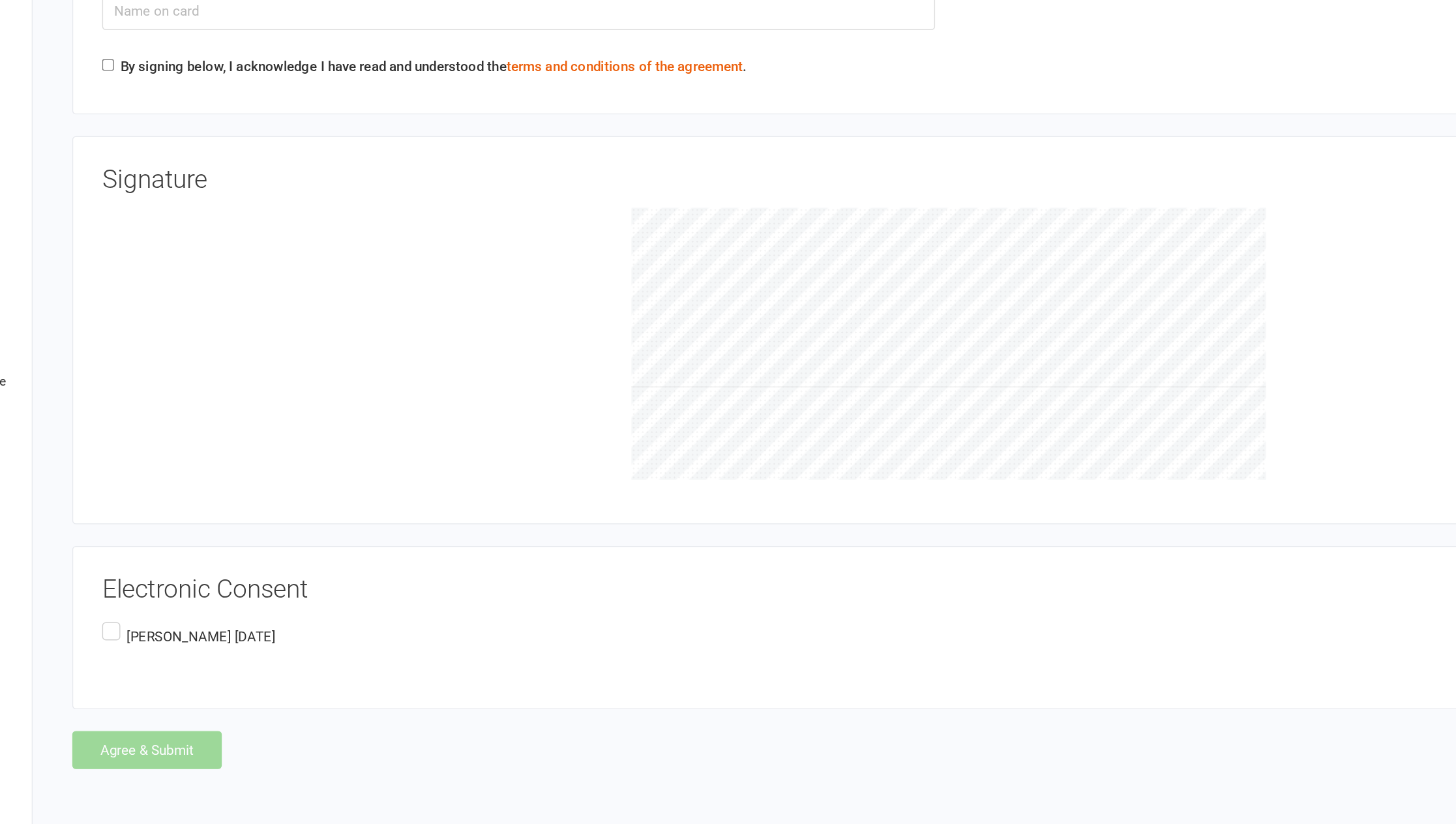
scroll to position [1502, 0]
